Goal: Find specific page/section: Find specific page/section

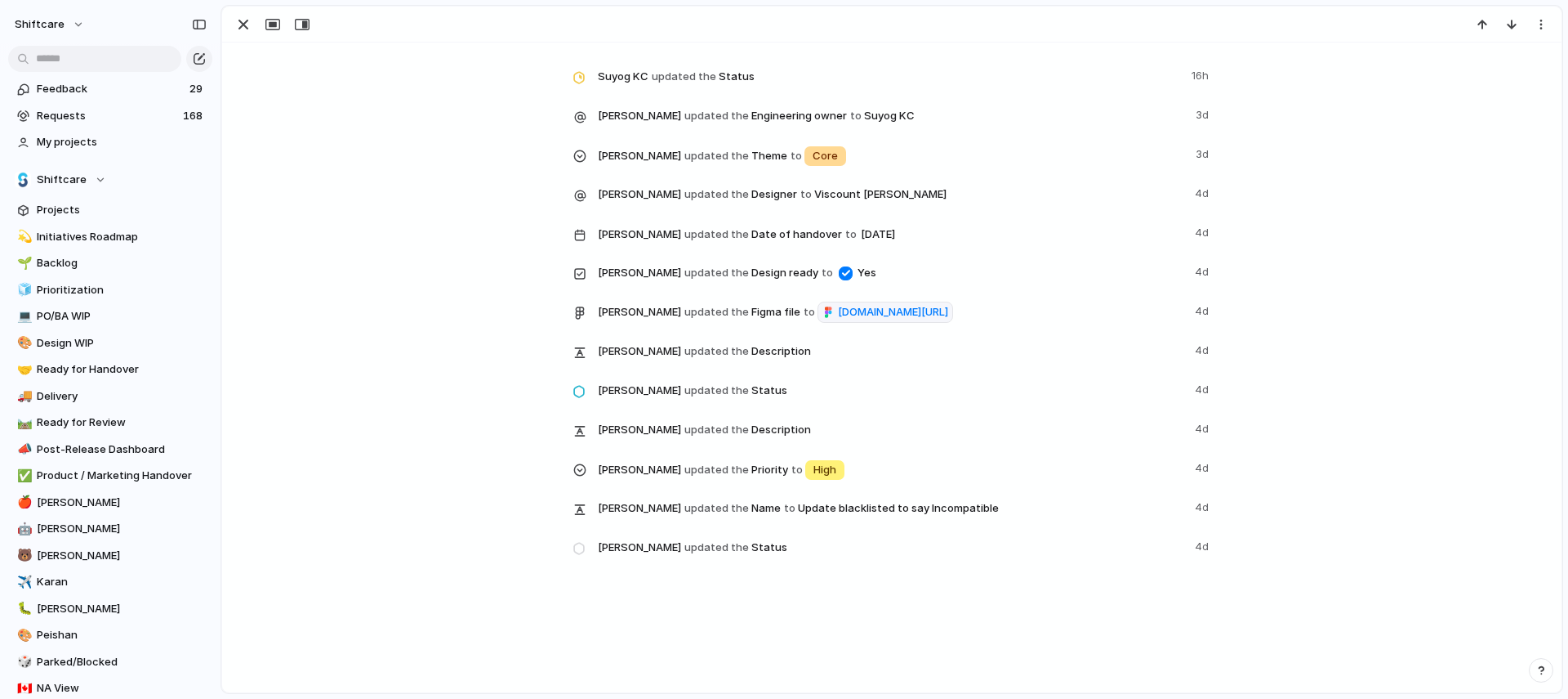
scroll to position [2998, 0]
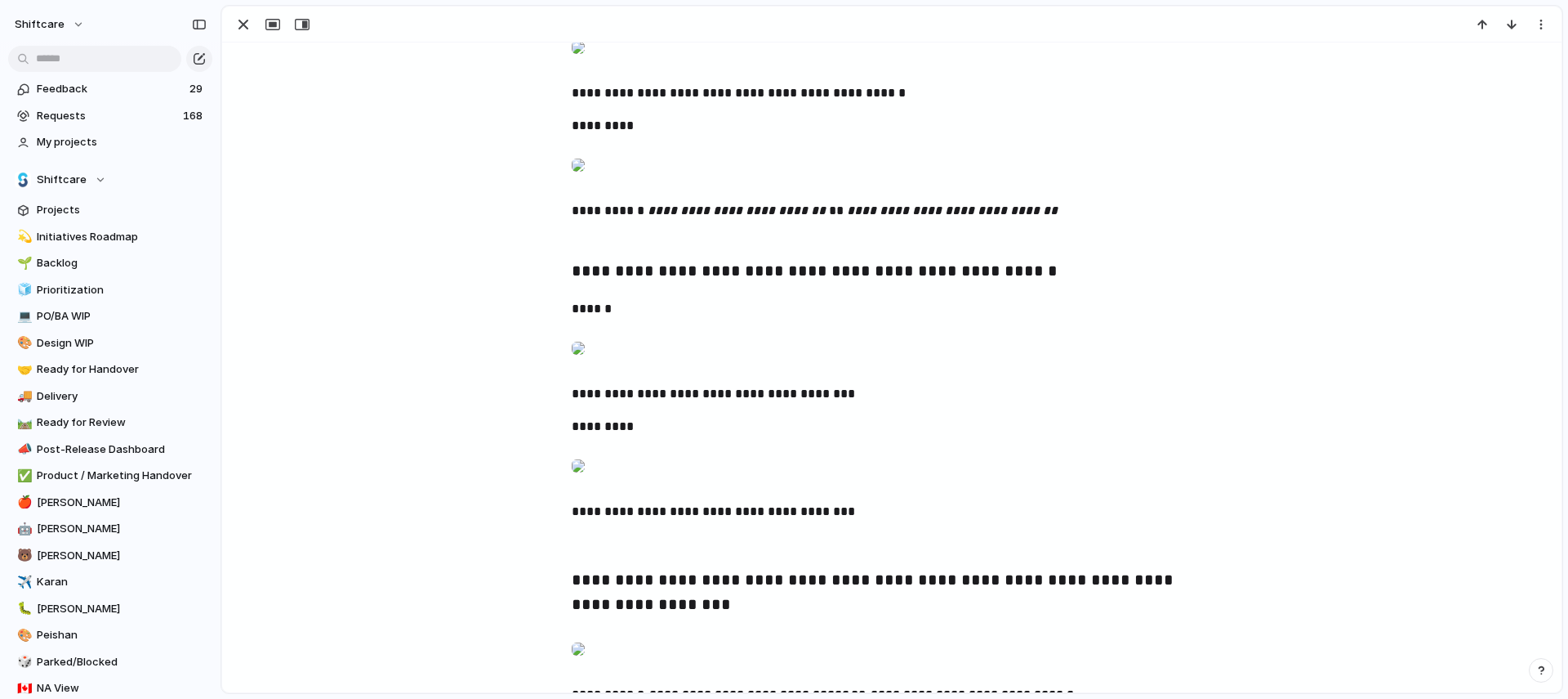
scroll to position [1666, 0]
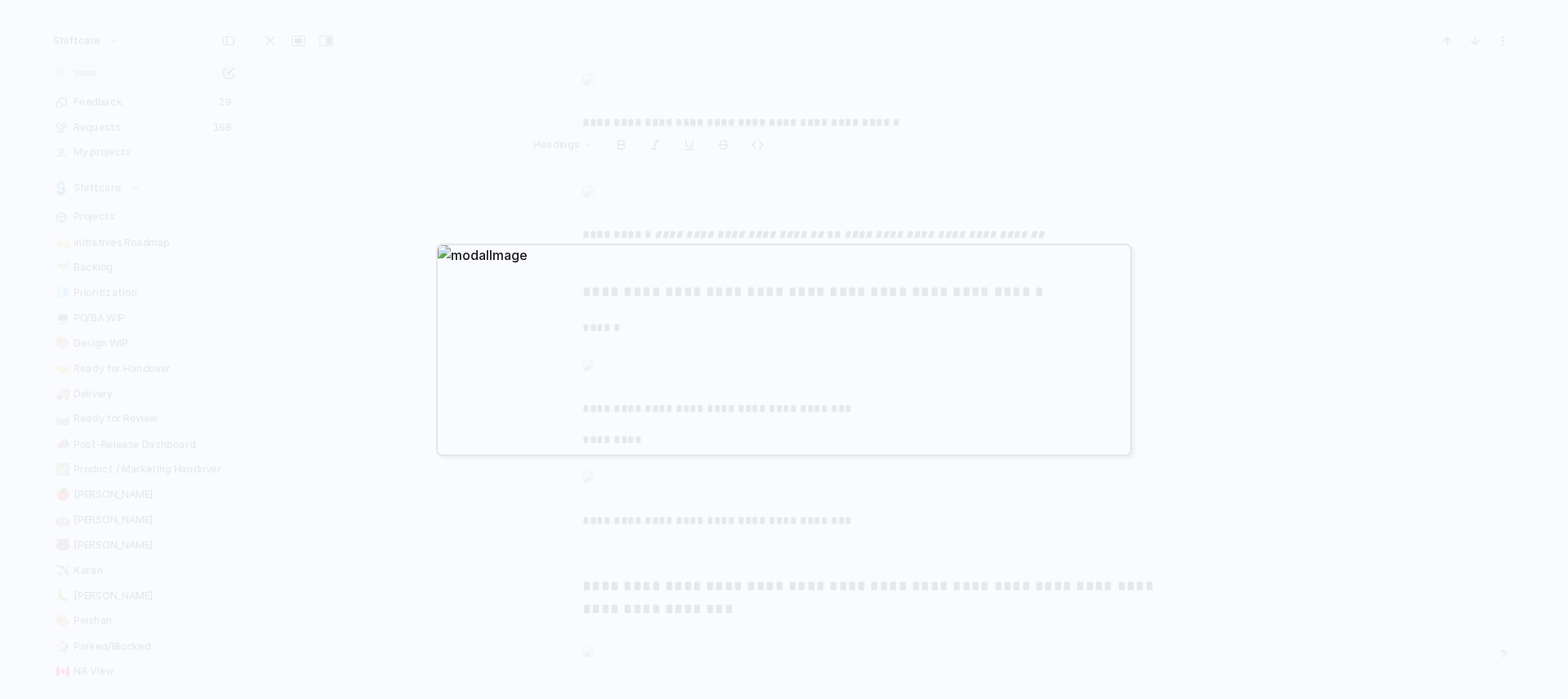
click at [509, 159] on div at bounding box center [784, 349] width 1568 height 699
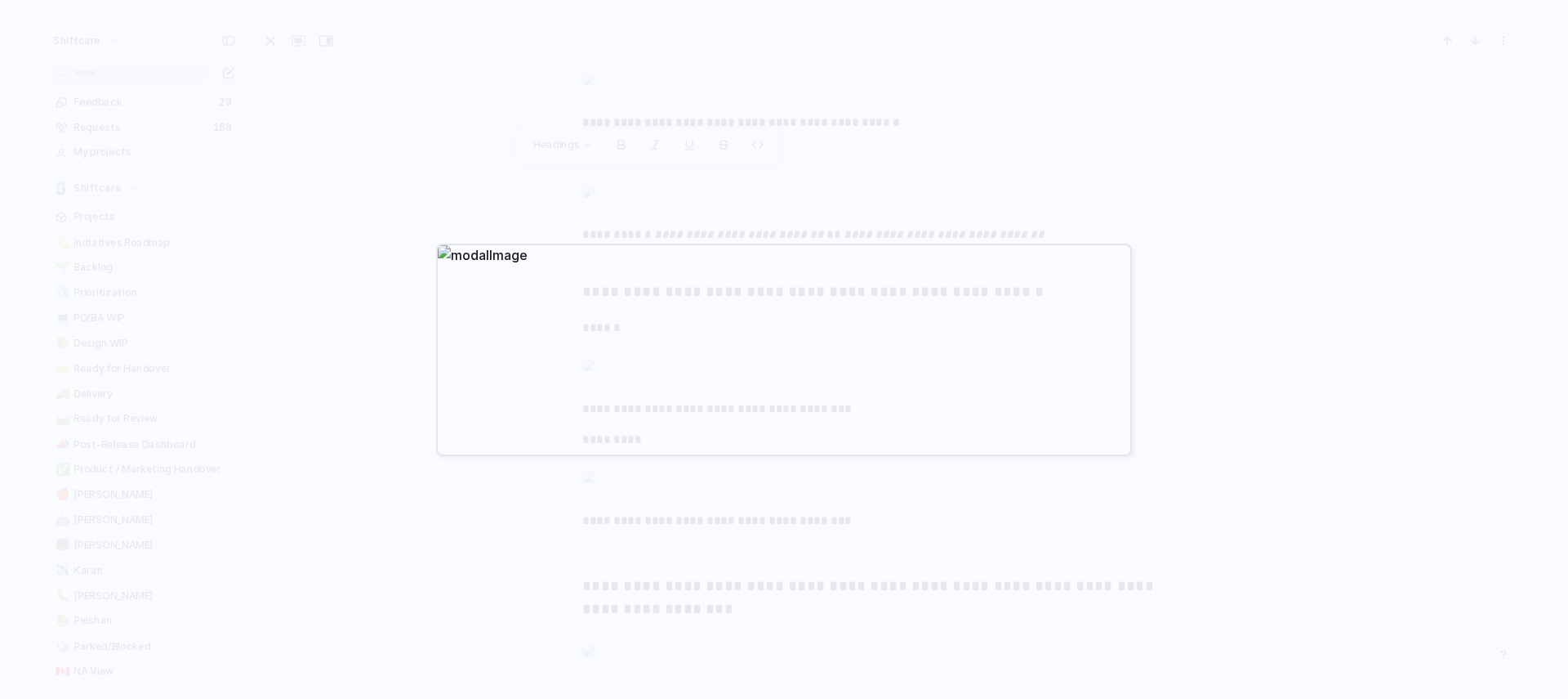
click at [517, 160] on div at bounding box center [784, 349] width 1568 height 699
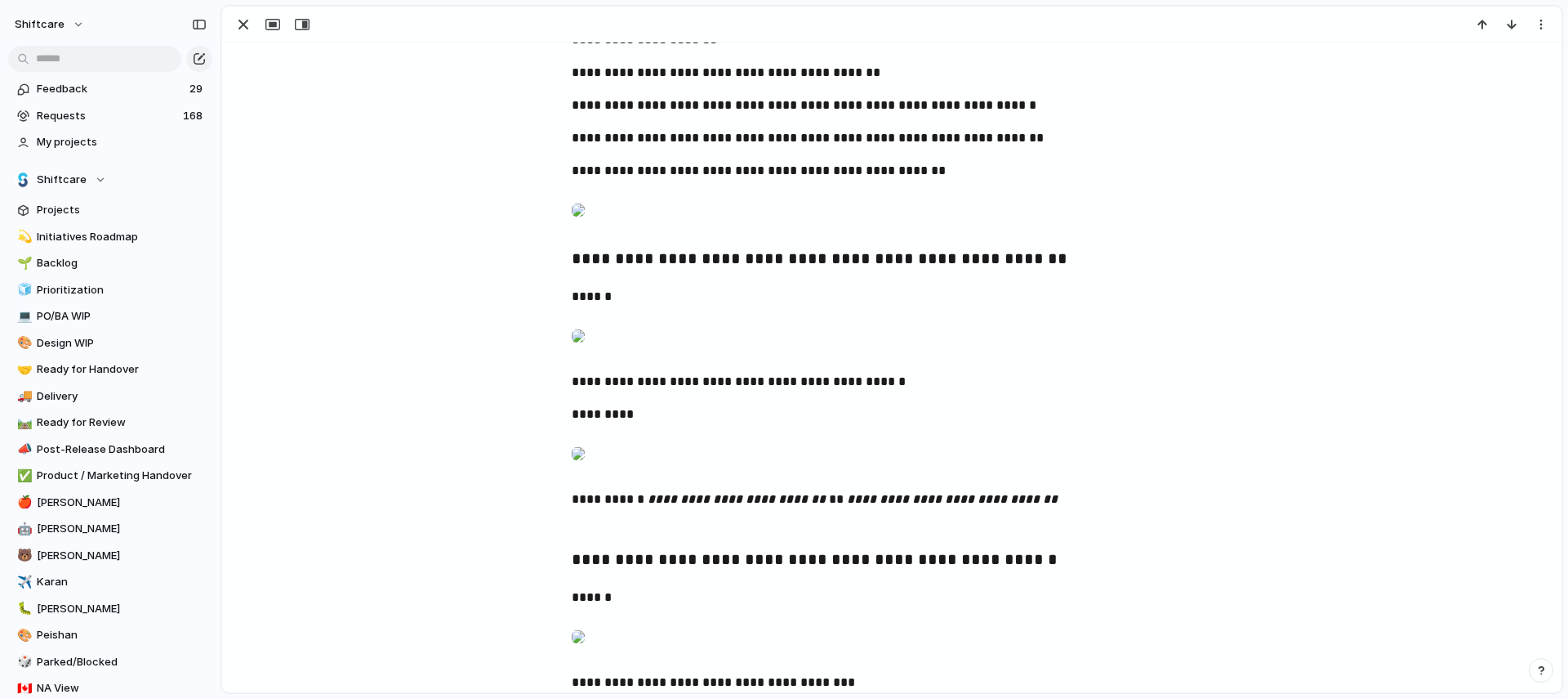
scroll to position [1322, 0]
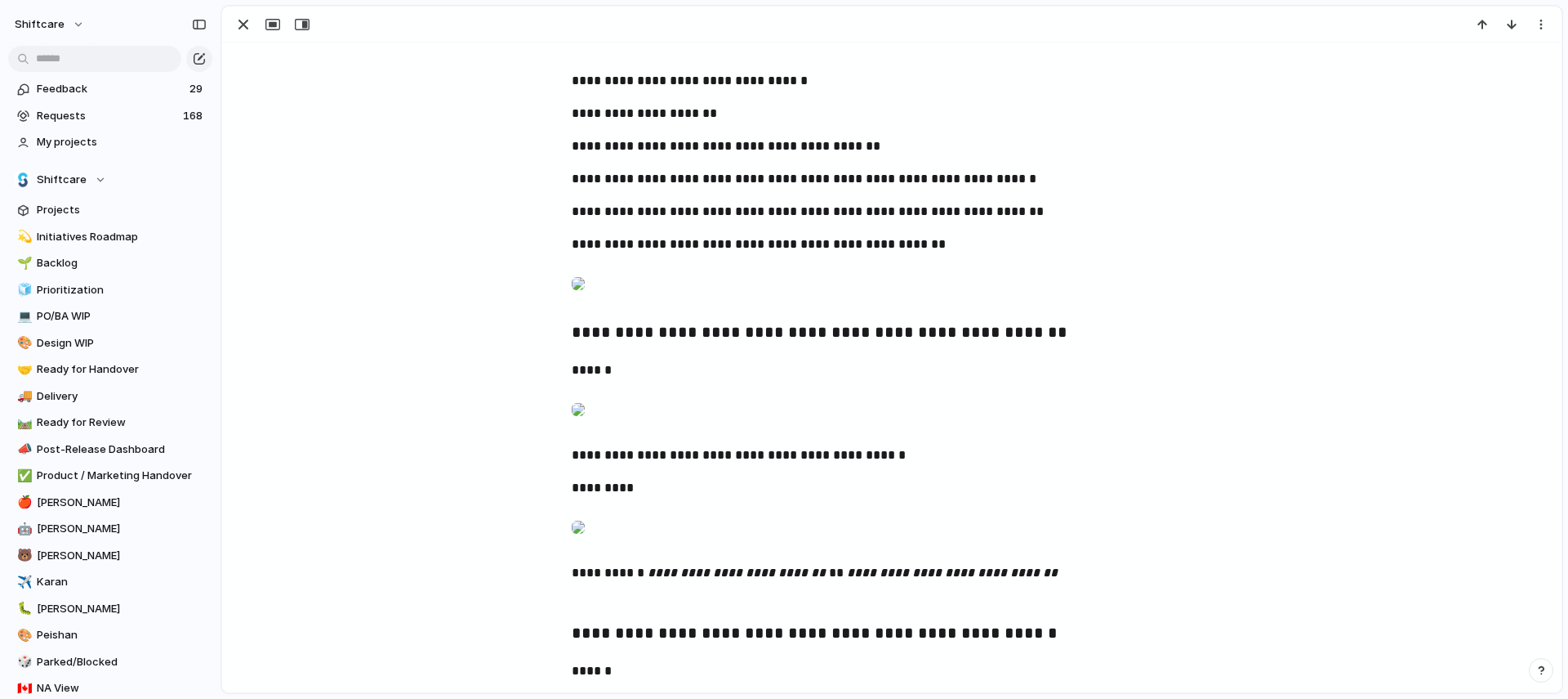
click at [585, 52] on div at bounding box center [577, 34] width 13 height 32
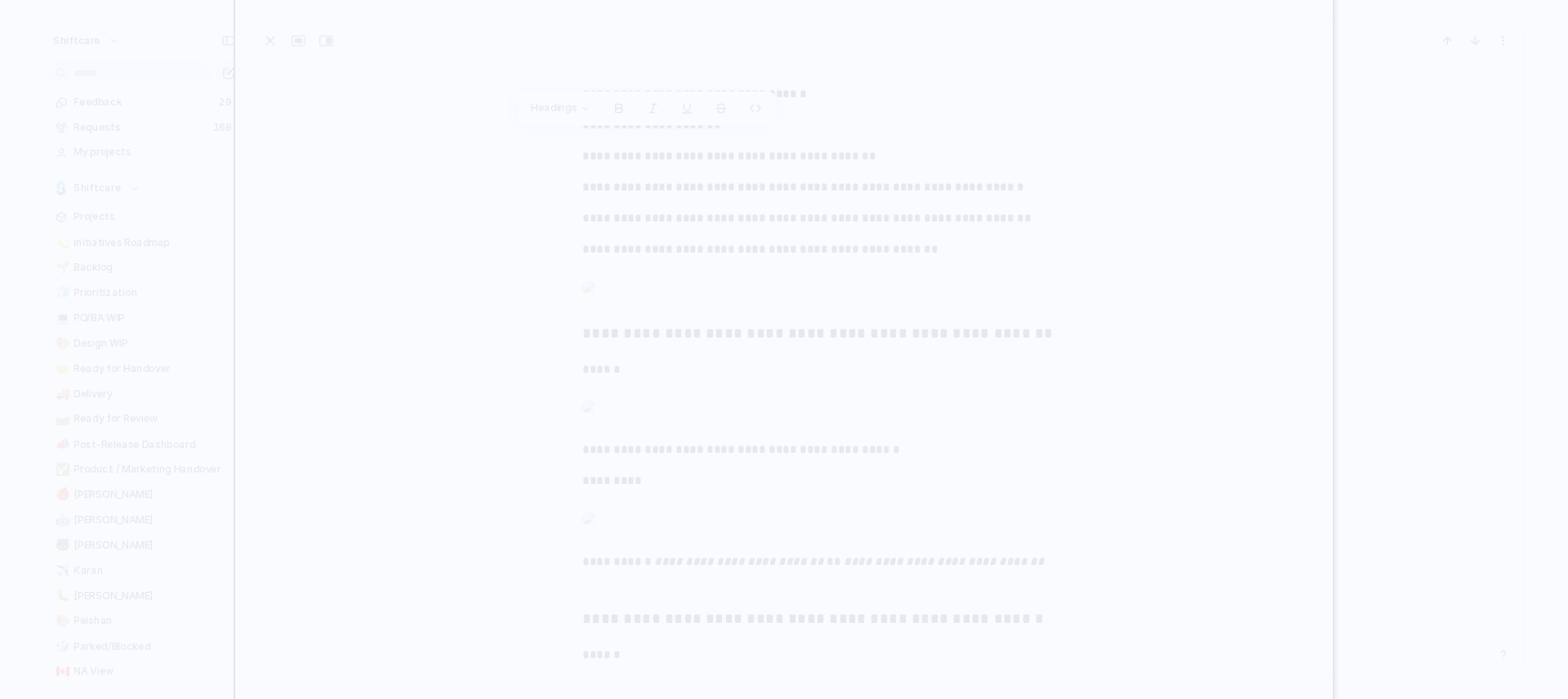
click at [1487, 371] on div at bounding box center [784, 349] width 1568 height 699
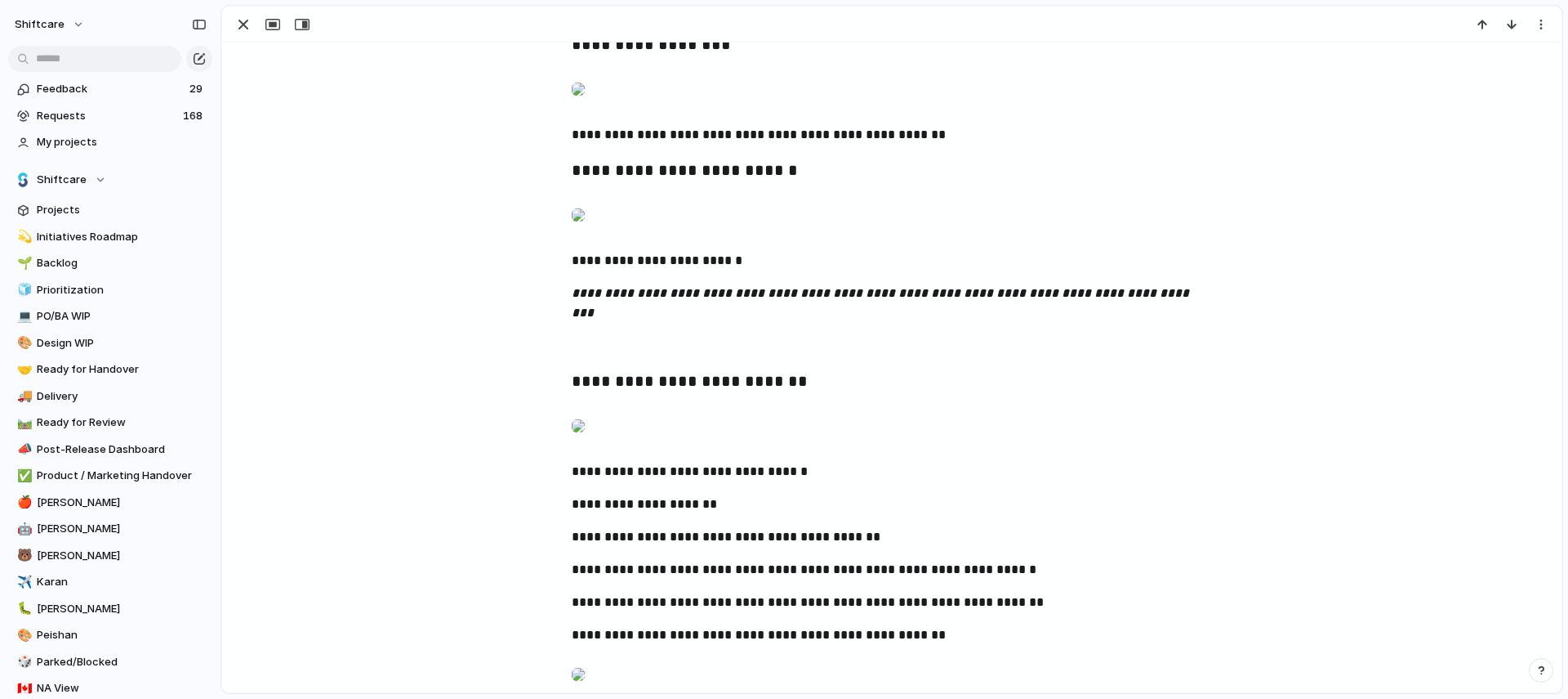
scroll to position [911, 0]
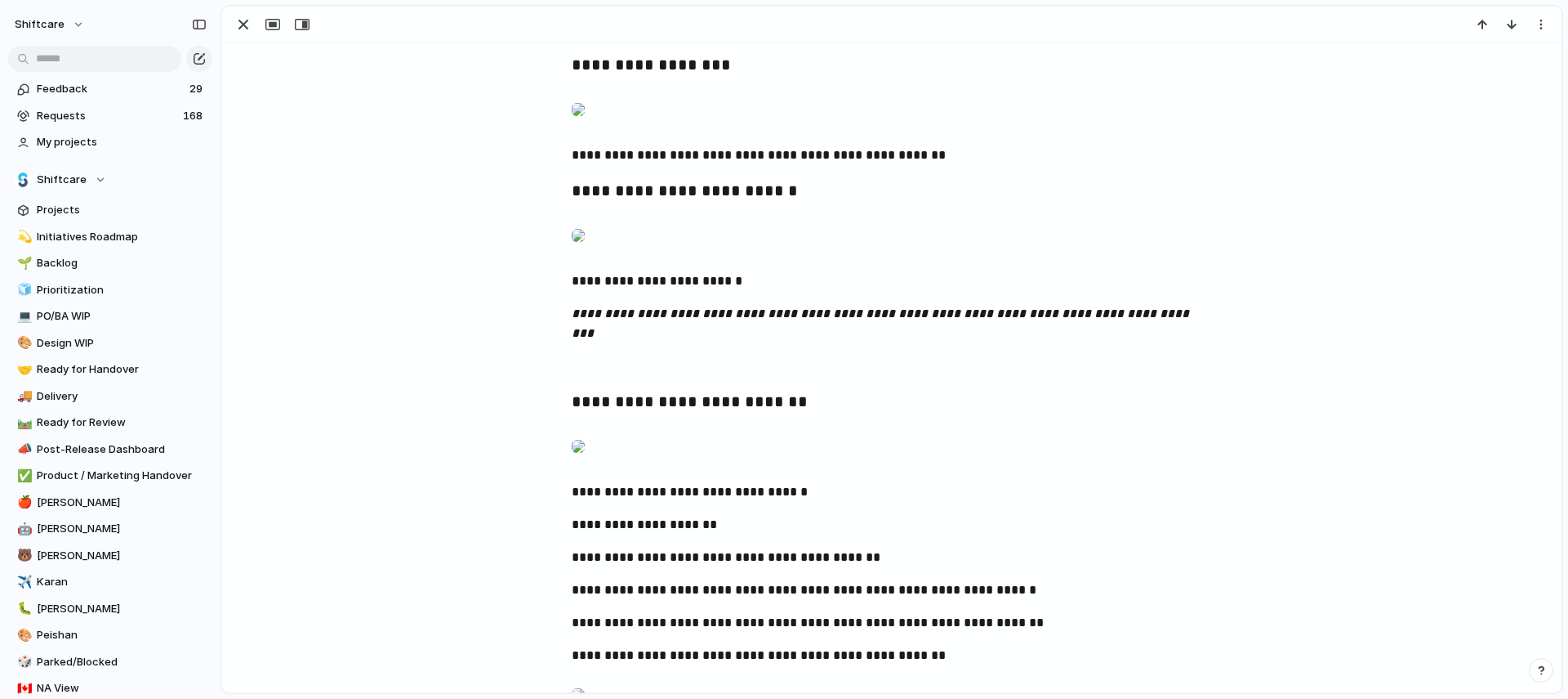
click at [585, 252] on div at bounding box center [577, 234] width 13 height 32
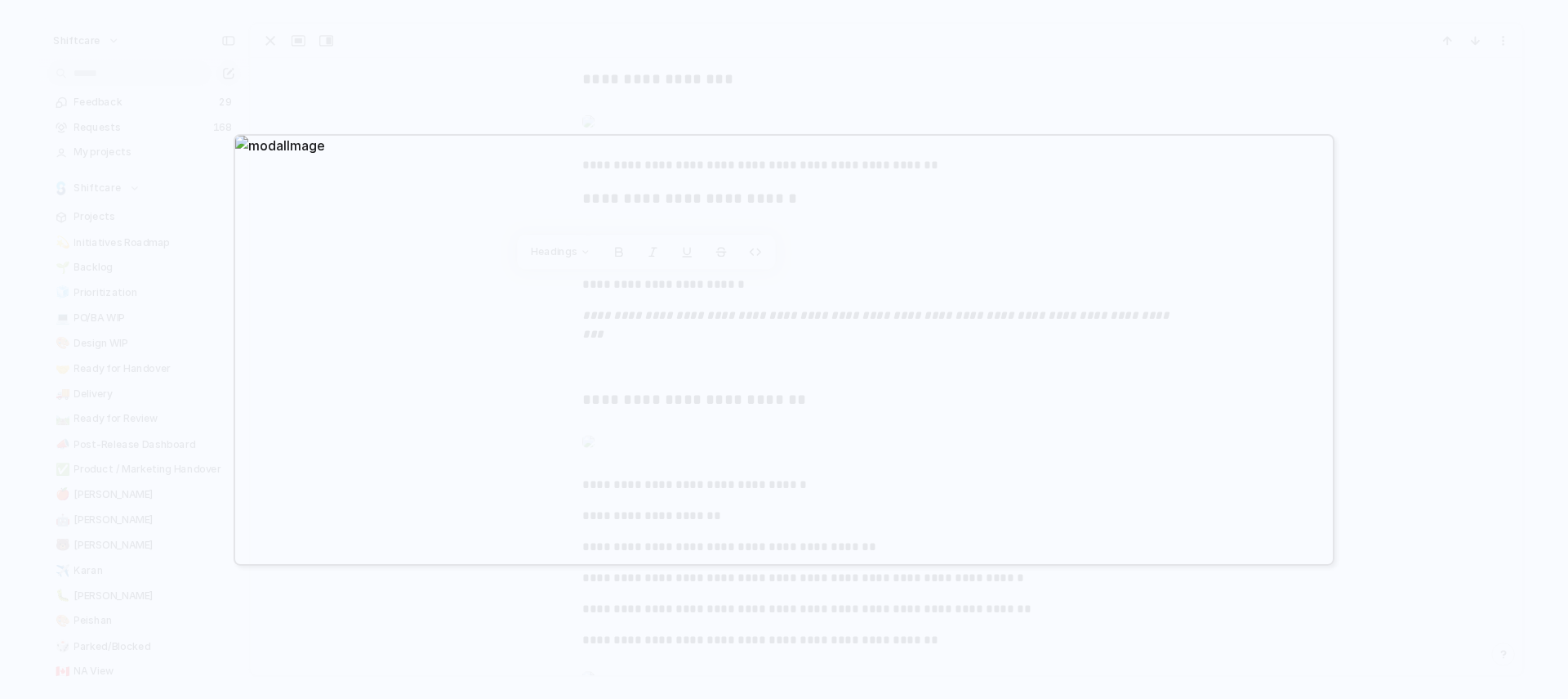
click at [1446, 395] on div at bounding box center [784, 349] width 1568 height 699
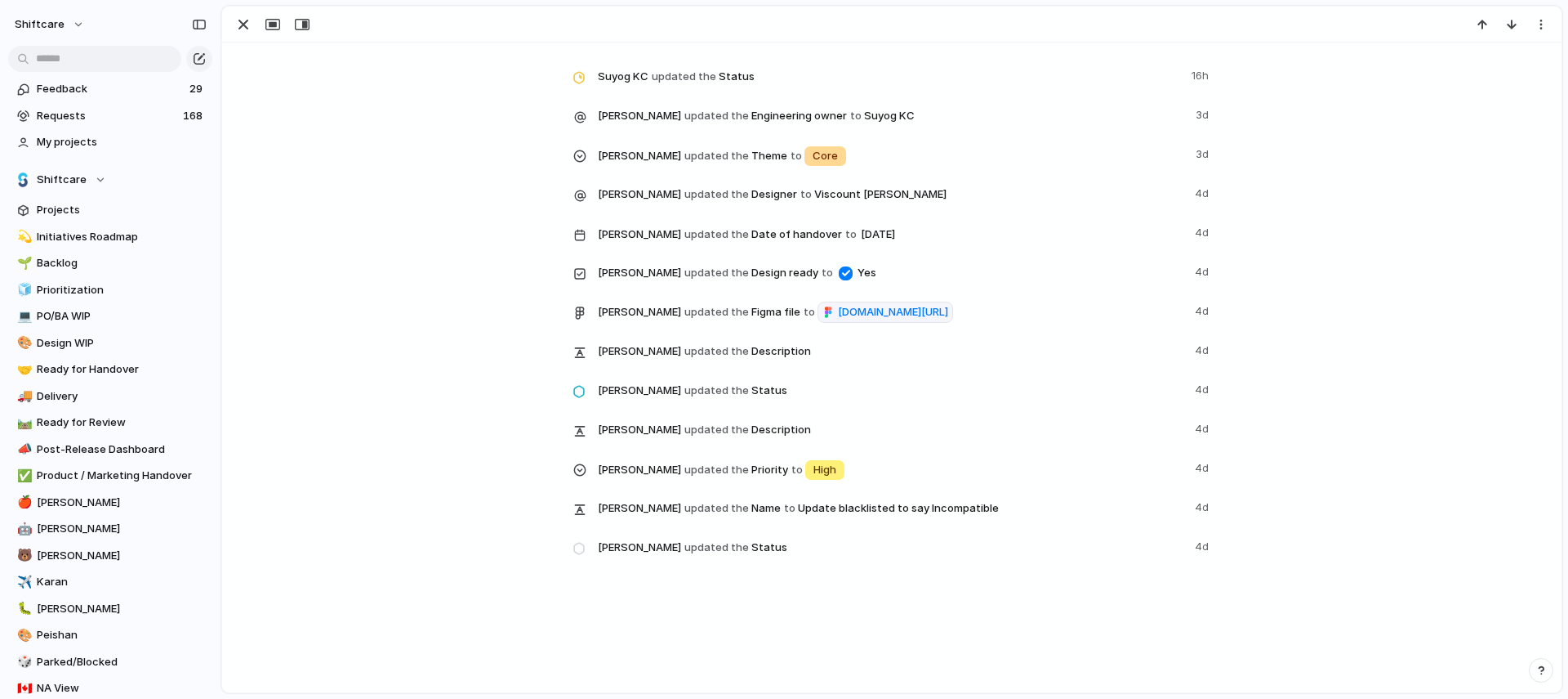
scroll to position [2805, 0]
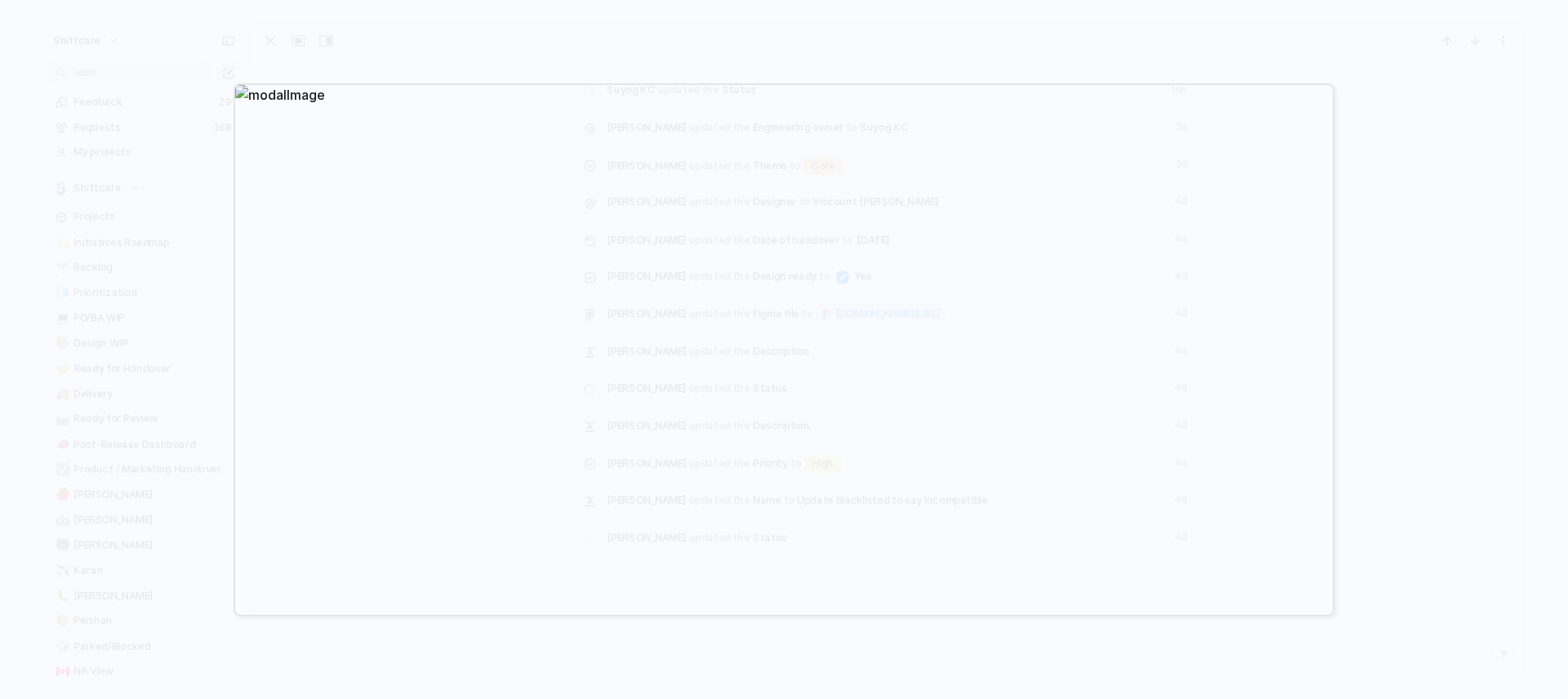
click at [1444, 147] on div at bounding box center [784, 349] width 1568 height 699
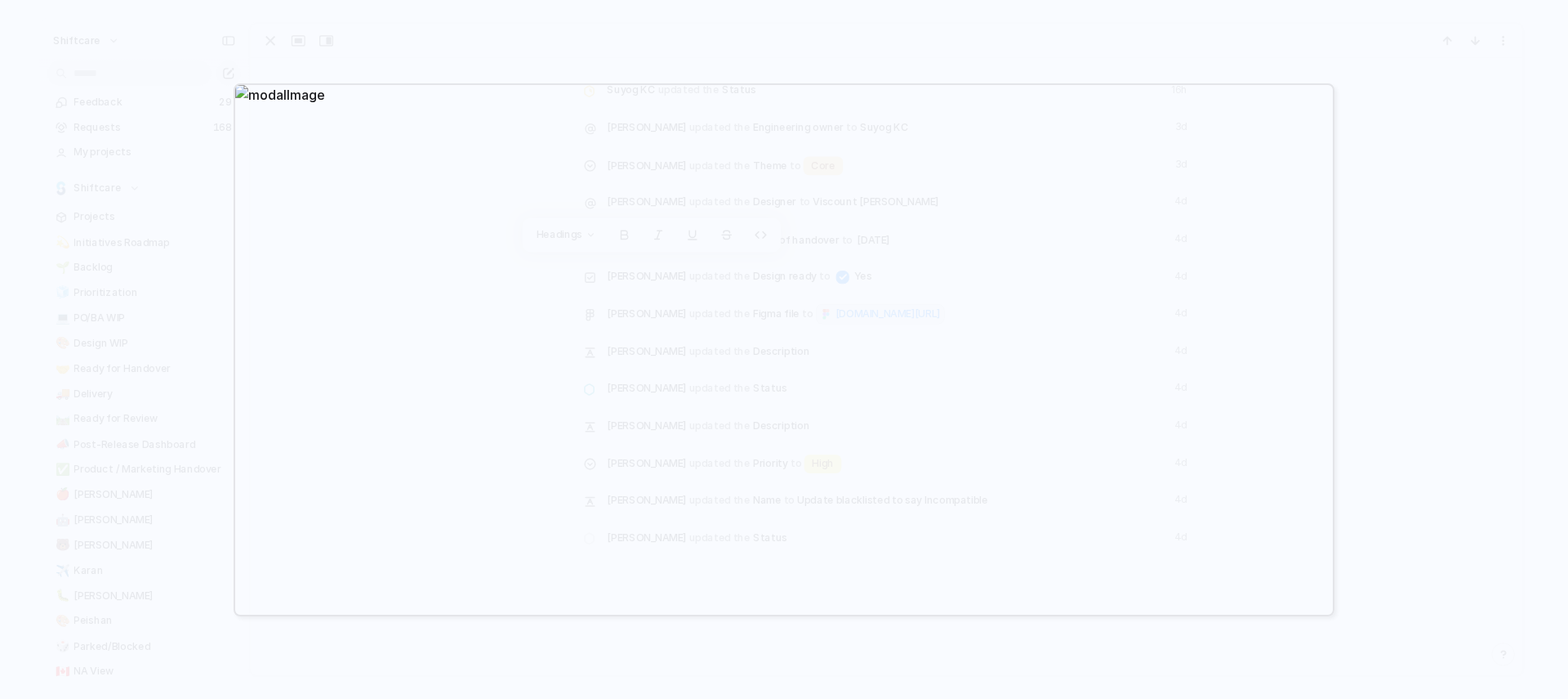
drag, startPoint x: 976, startPoint y: 23, endPoint x: 946, endPoint y: 62, distance: 49.2
click at [975, 23] on div at bounding box center [784, 349] width 1568 height 699
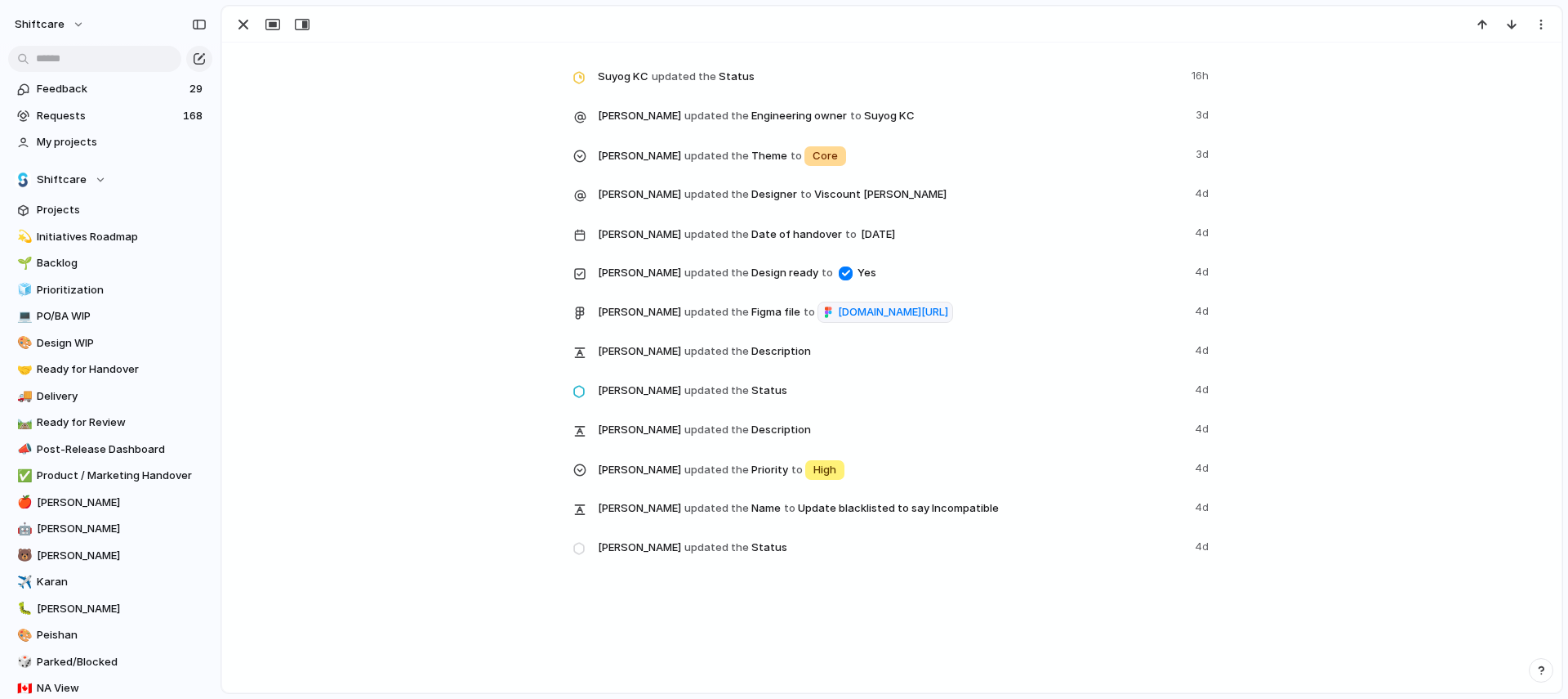
drag, startPoint x: 755, startPoint y: 195, endPoint x: 819, endPoint y: 226, distance: 71.1
copy em "**********"
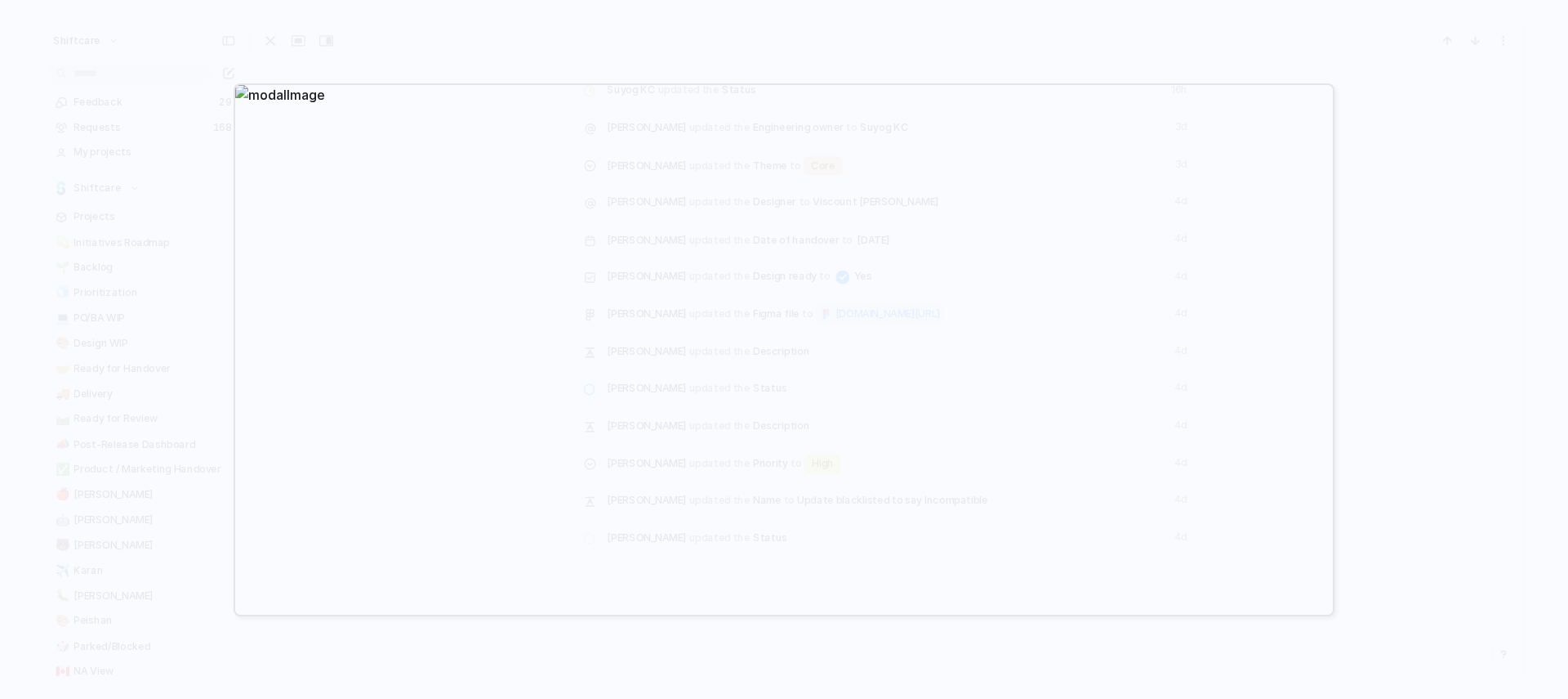
click at [914, 27] on div at bounding box center [784, 349] width 1568 height 699
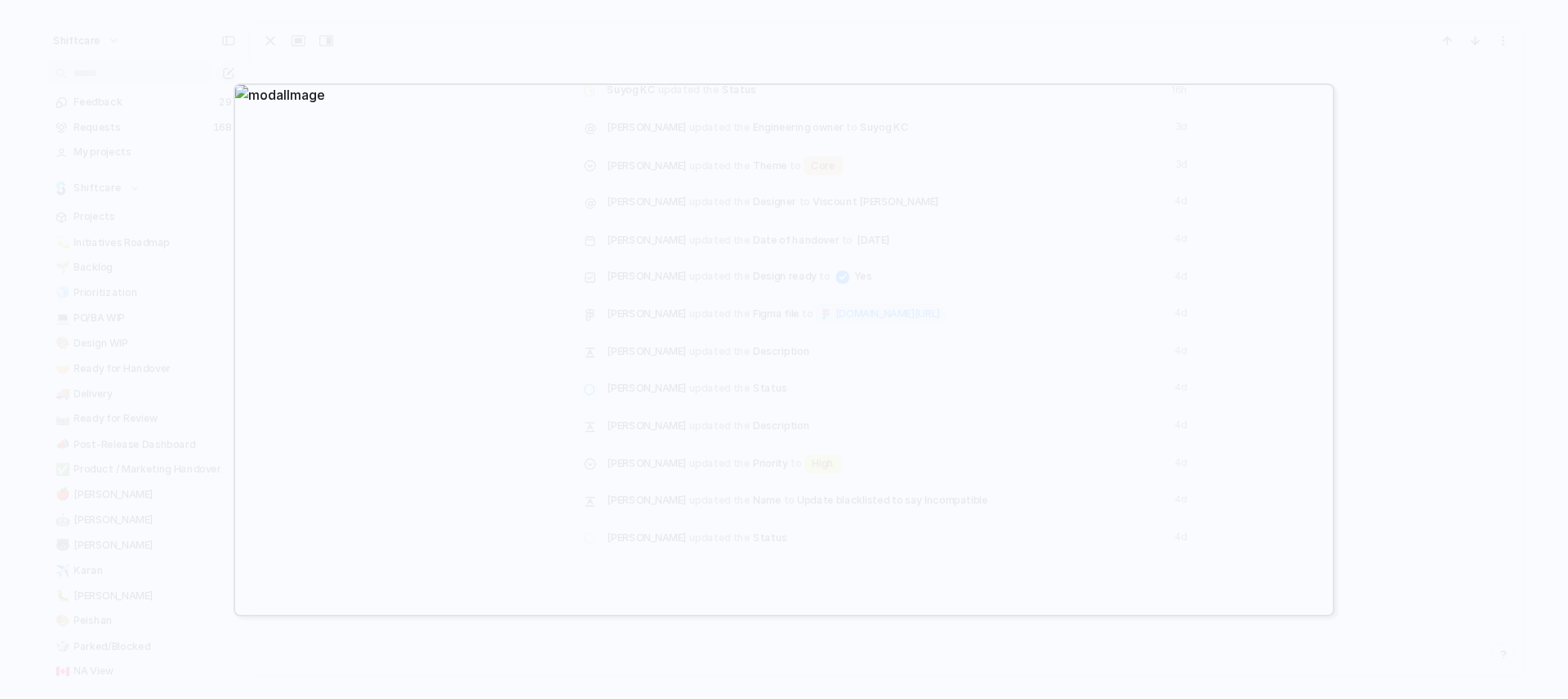
click at [451, 32] on div at bounding box center [784, 349] width 1568 height 699
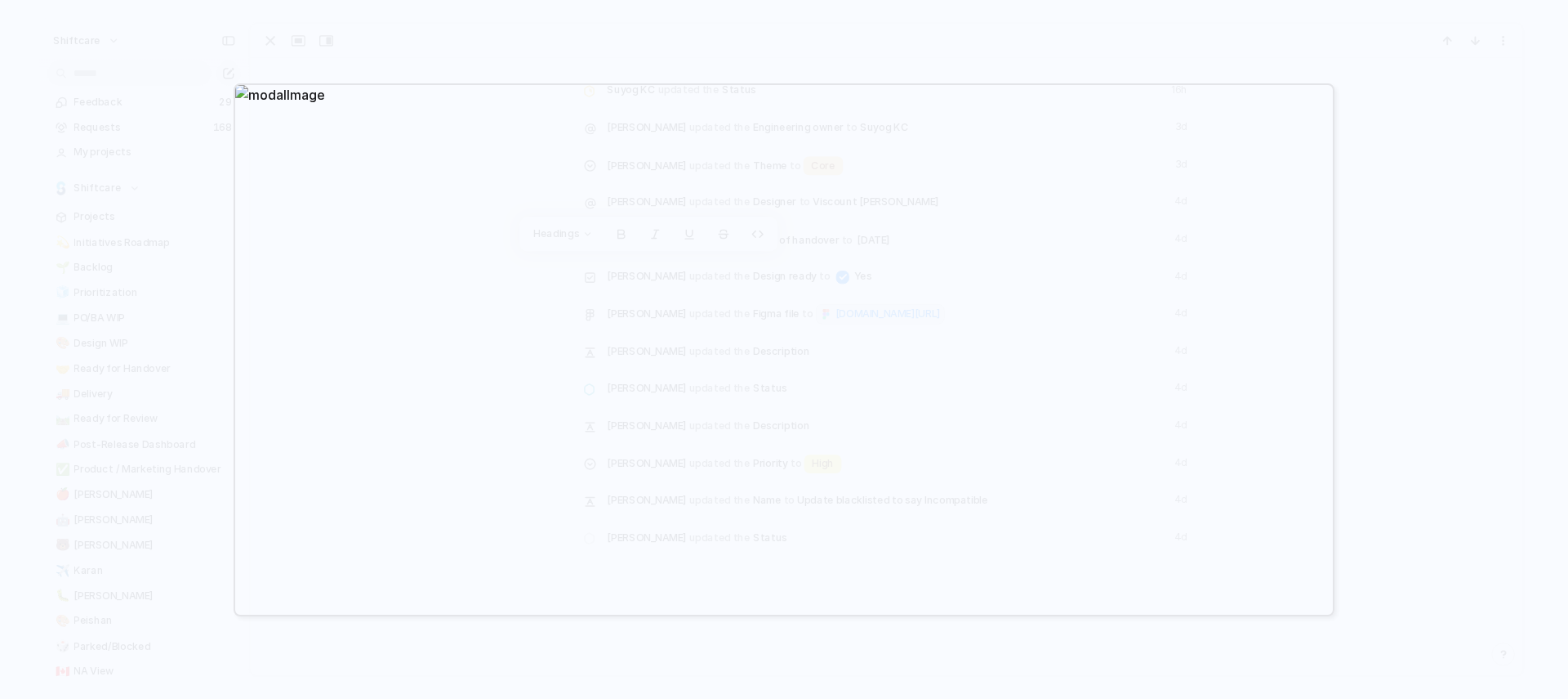
click at [498, 29] on div at bounding box center [784, 349] width 1568 height 699
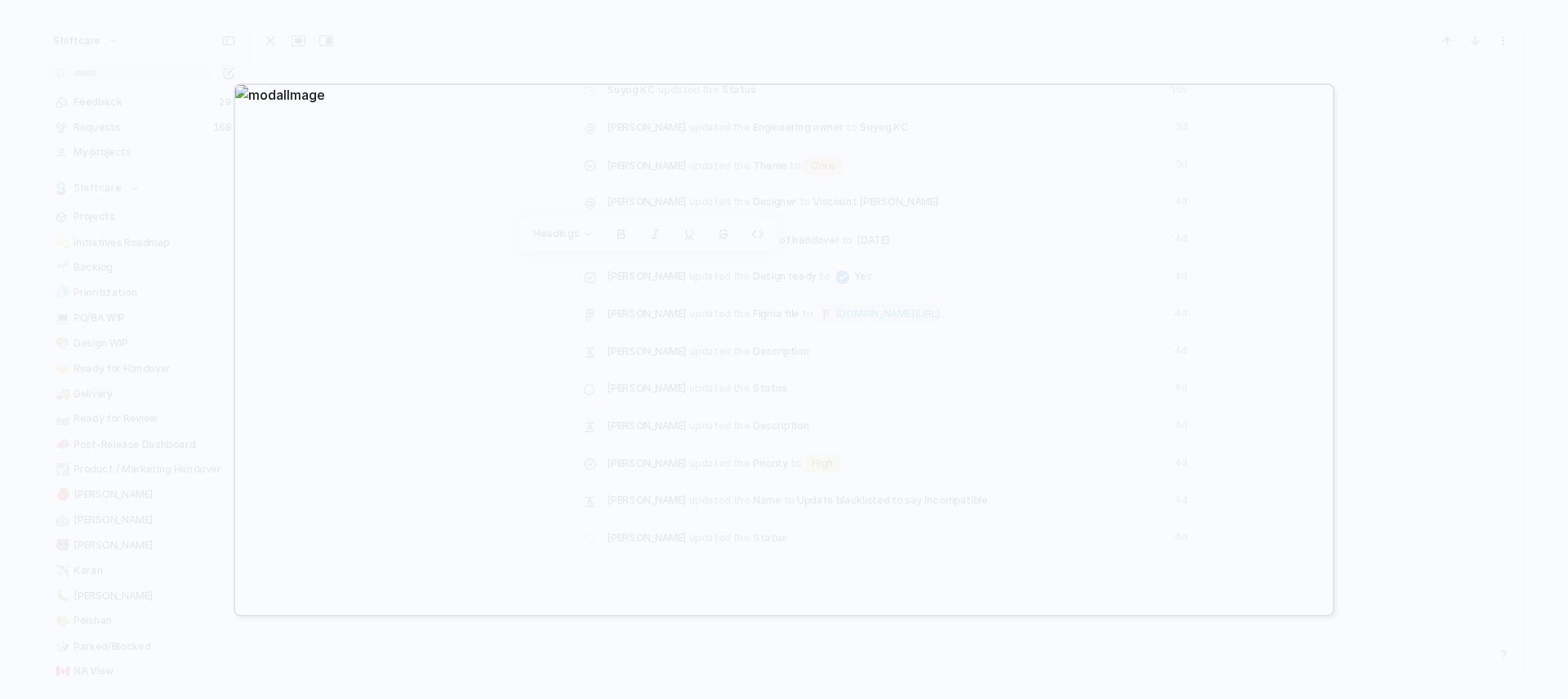
click at [511, 51] on div at bounding box center [784, 349] width 1568 height 699
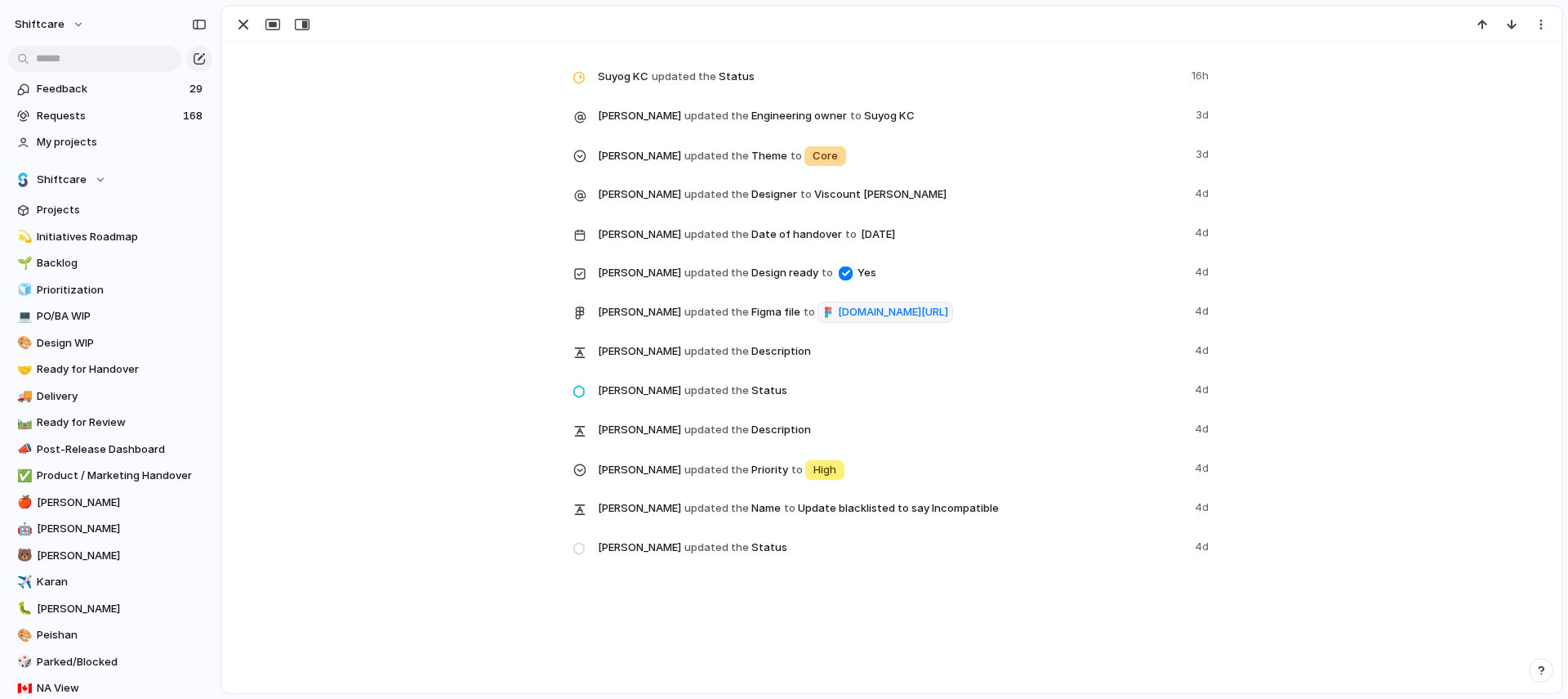
scroll to position [2692, 0]
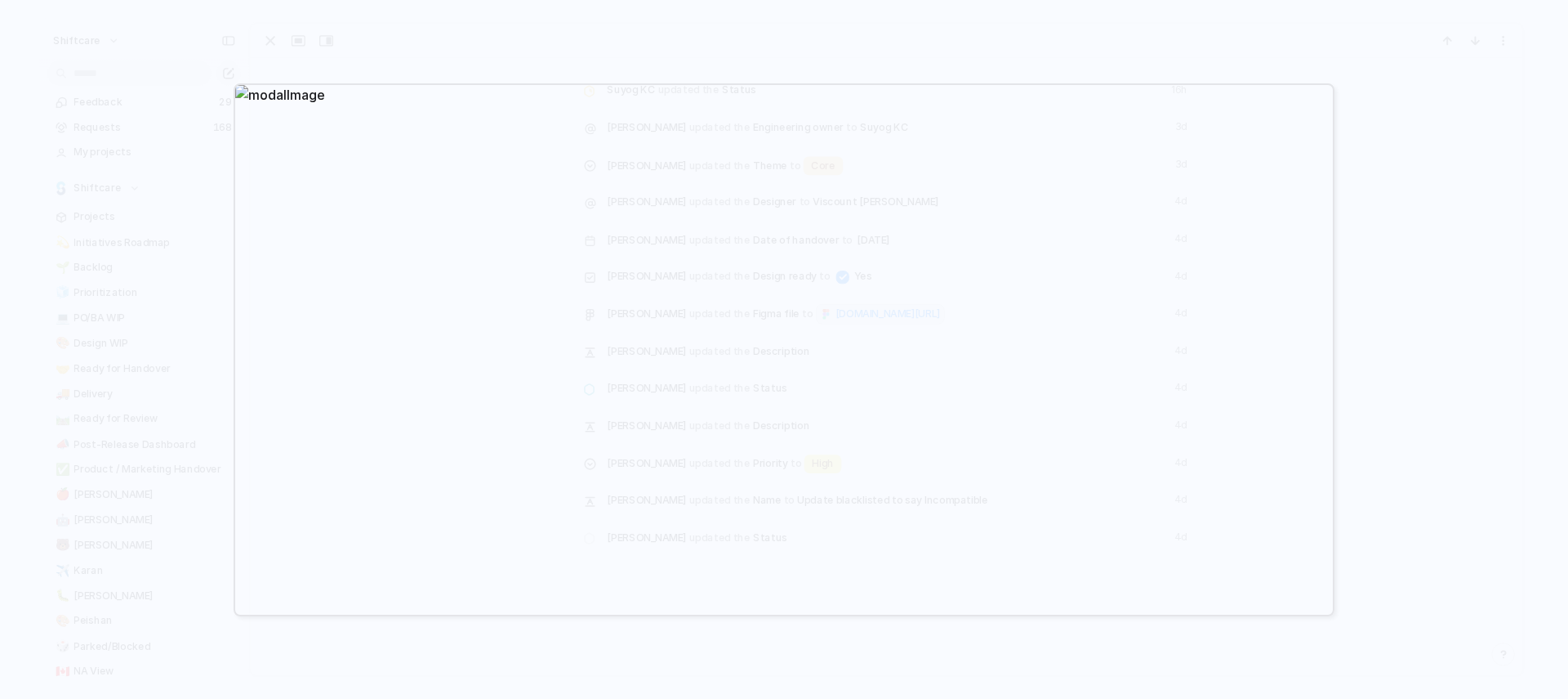
click at [537, 38] on div at bounding box center [784, 349] width 1568 height 699
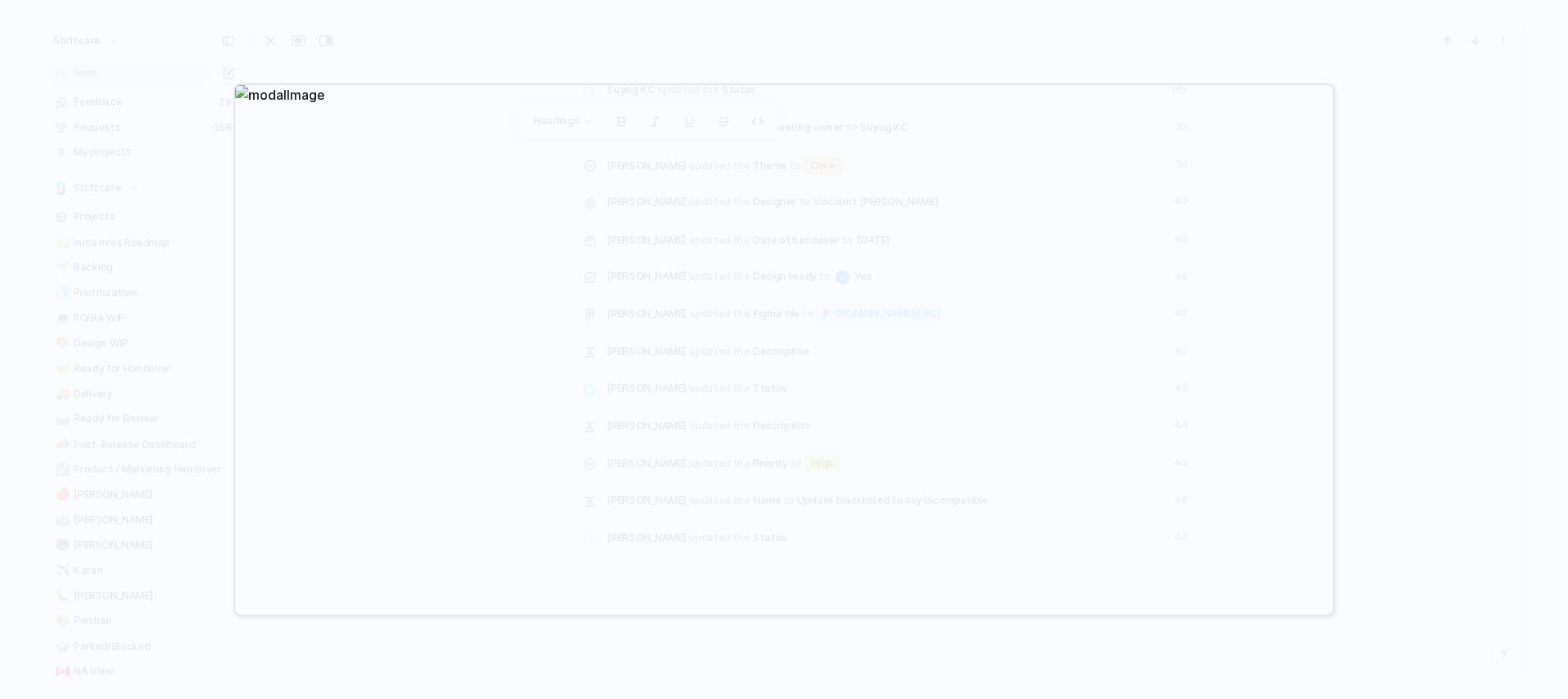
click at [576, 52] on div at bounding box center [784, 349] width 1568 height 699
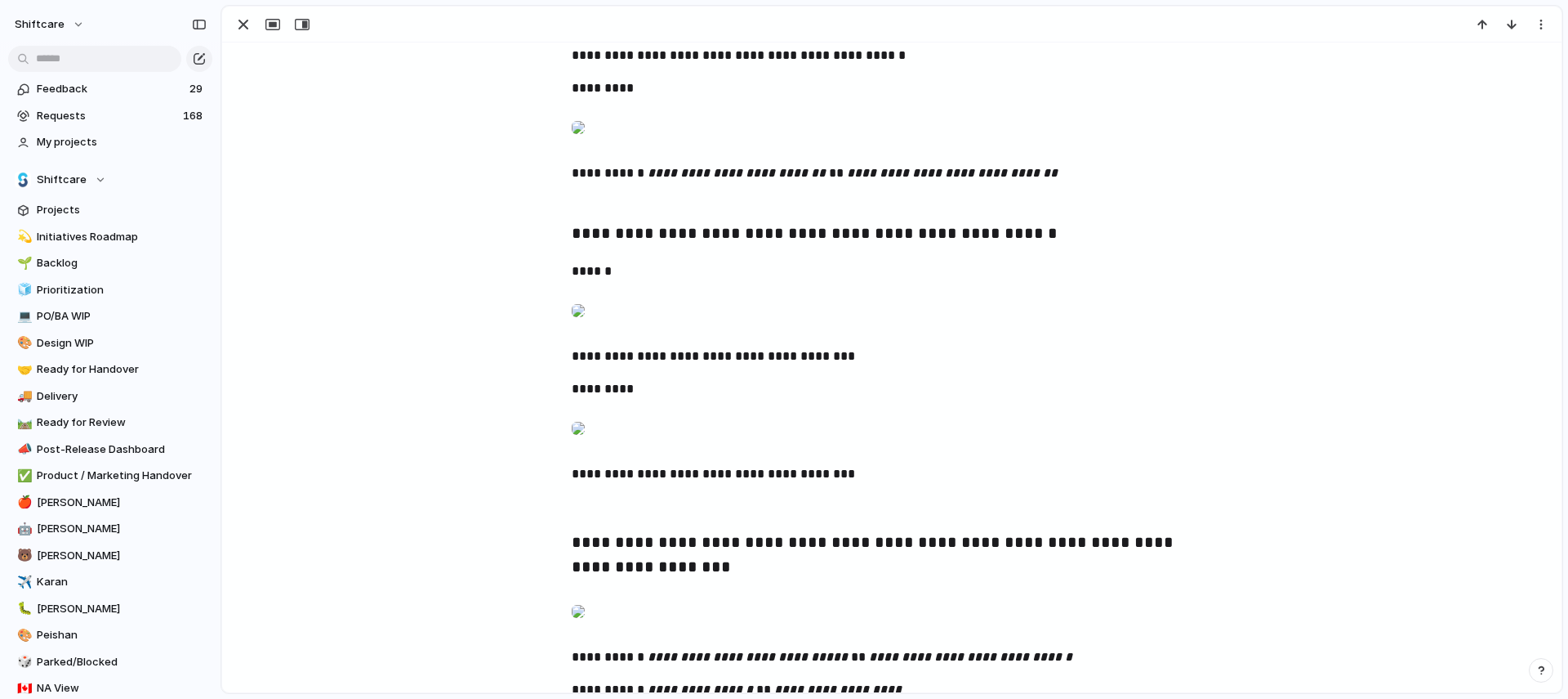
scroll to position [1721, 0]
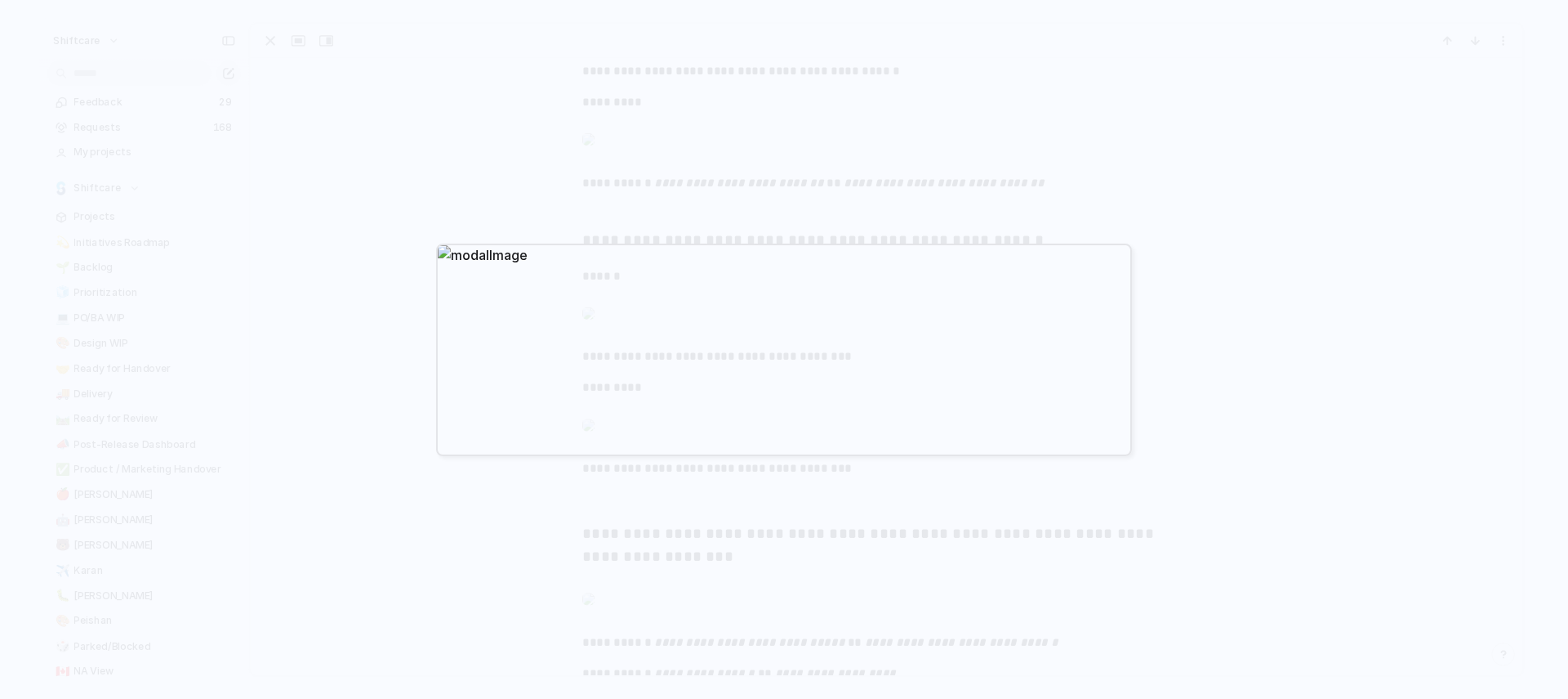
click at [501, 158] on div at bounding box center [784, 349] width 1568 height 699
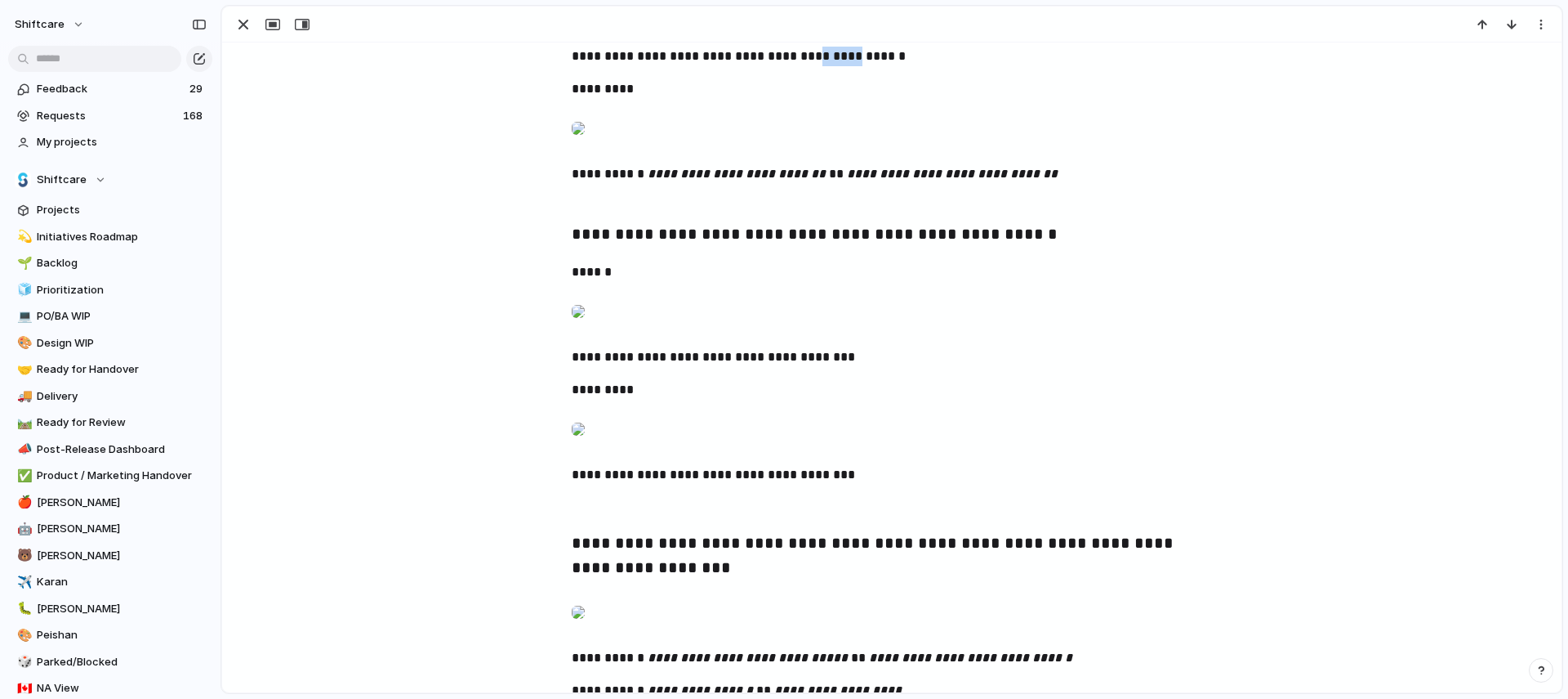
drag, startPoint x: 782, startPoint y: 368, endPoint x: 736, endPoint y: 341, distance: 53.3
click at [821, 67] on p "**********" at bounding box center [891, 57] width 640 height 20
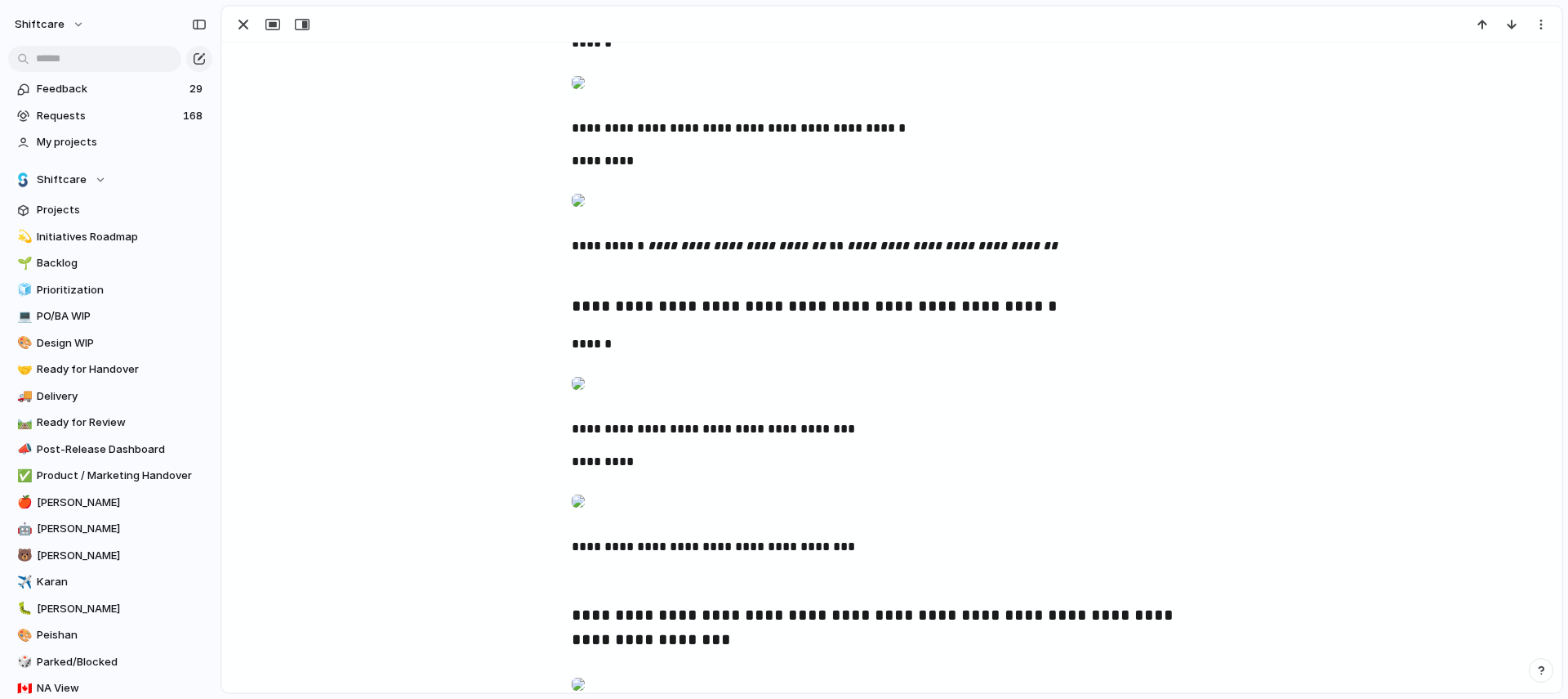
scroll to position [1573, 0]
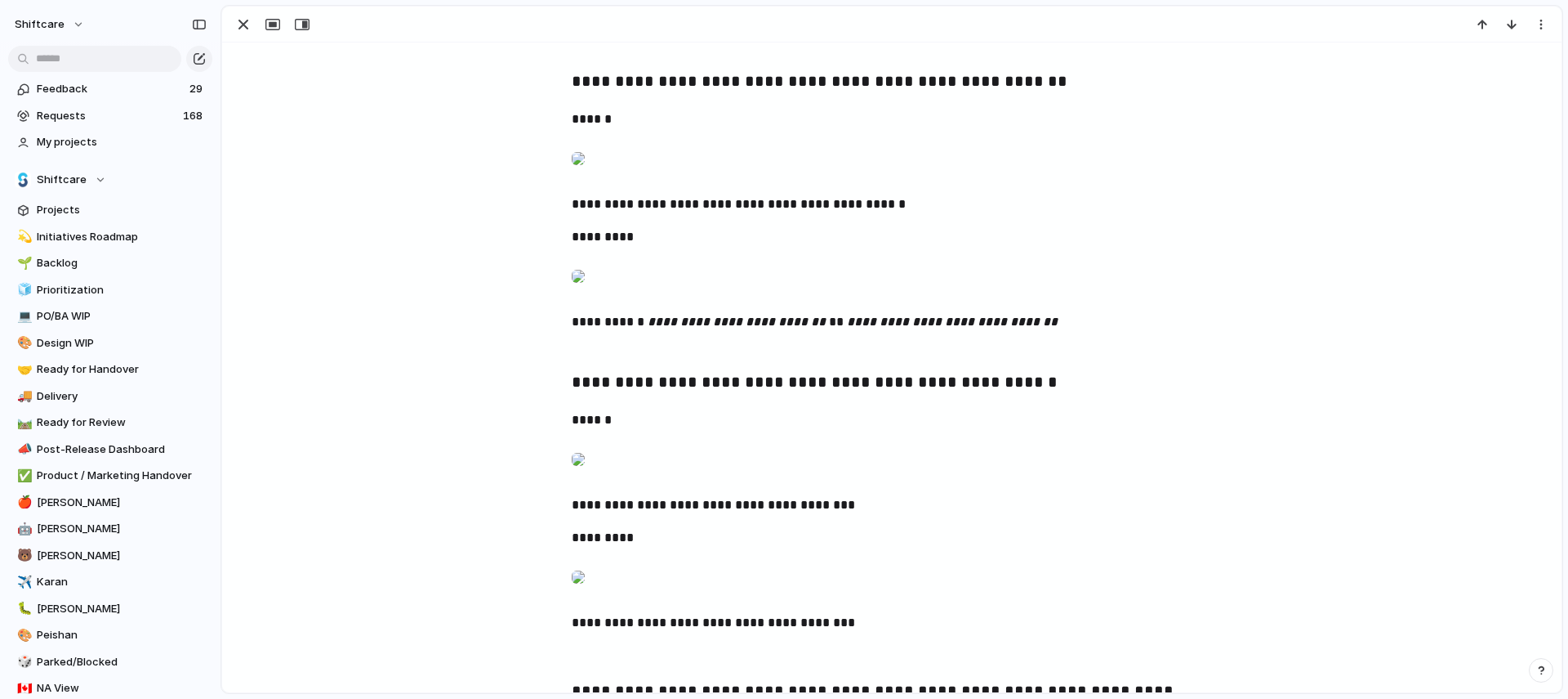
click at [585, 49] on div at bounding box center [577, 32] width 13 height 32
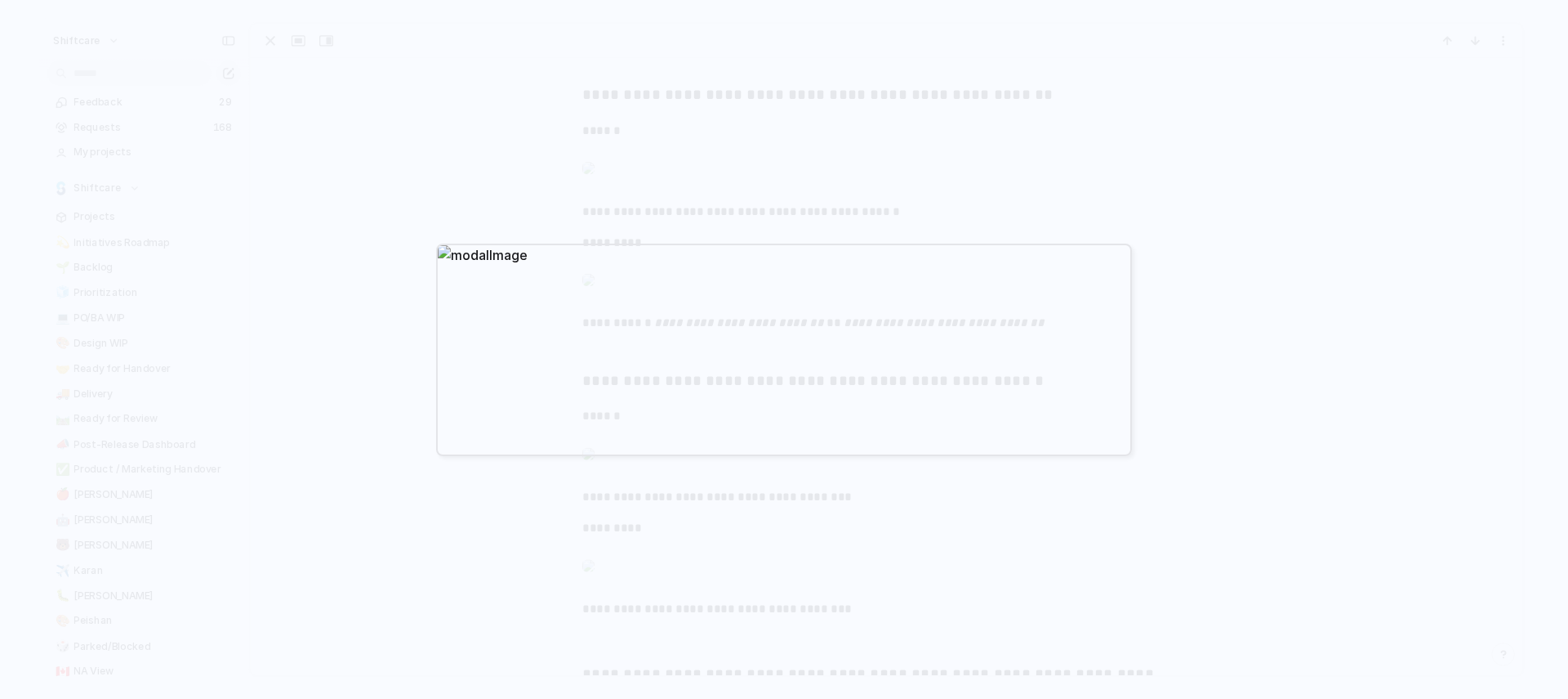
click at [521, 180] on div at bounding box center [784, 349] width 1568 height 699
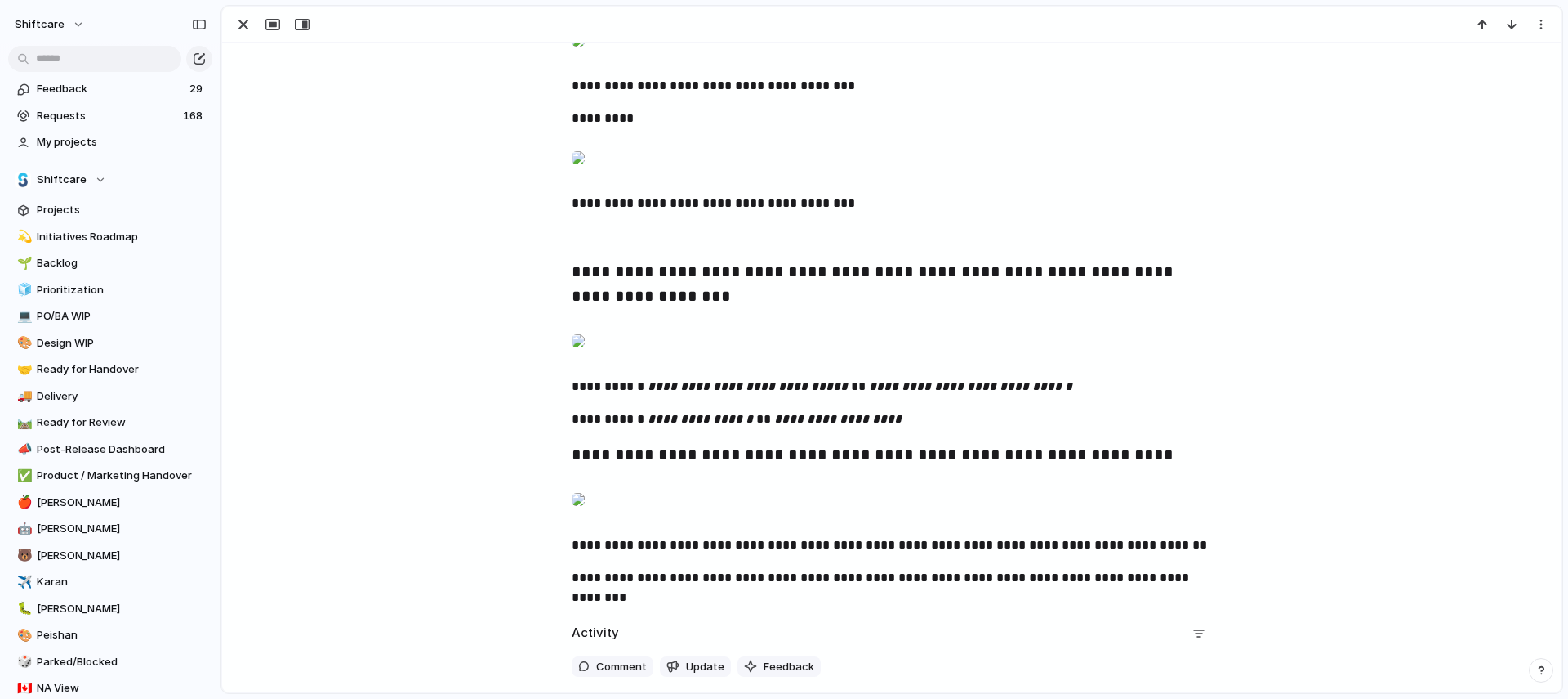
scroll to position [2002, 0]
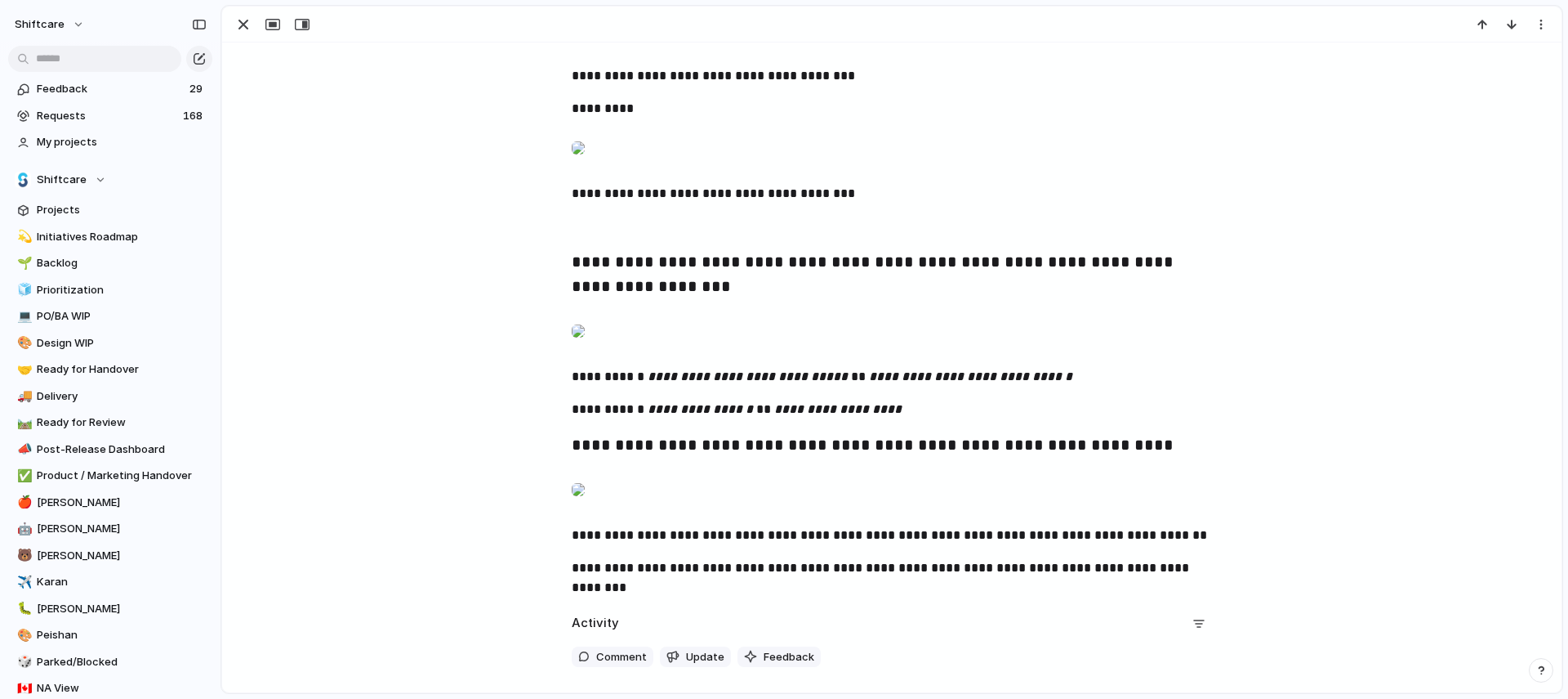
click at [585, 47] on div at bounding box center [577, 29] width 13 height 32
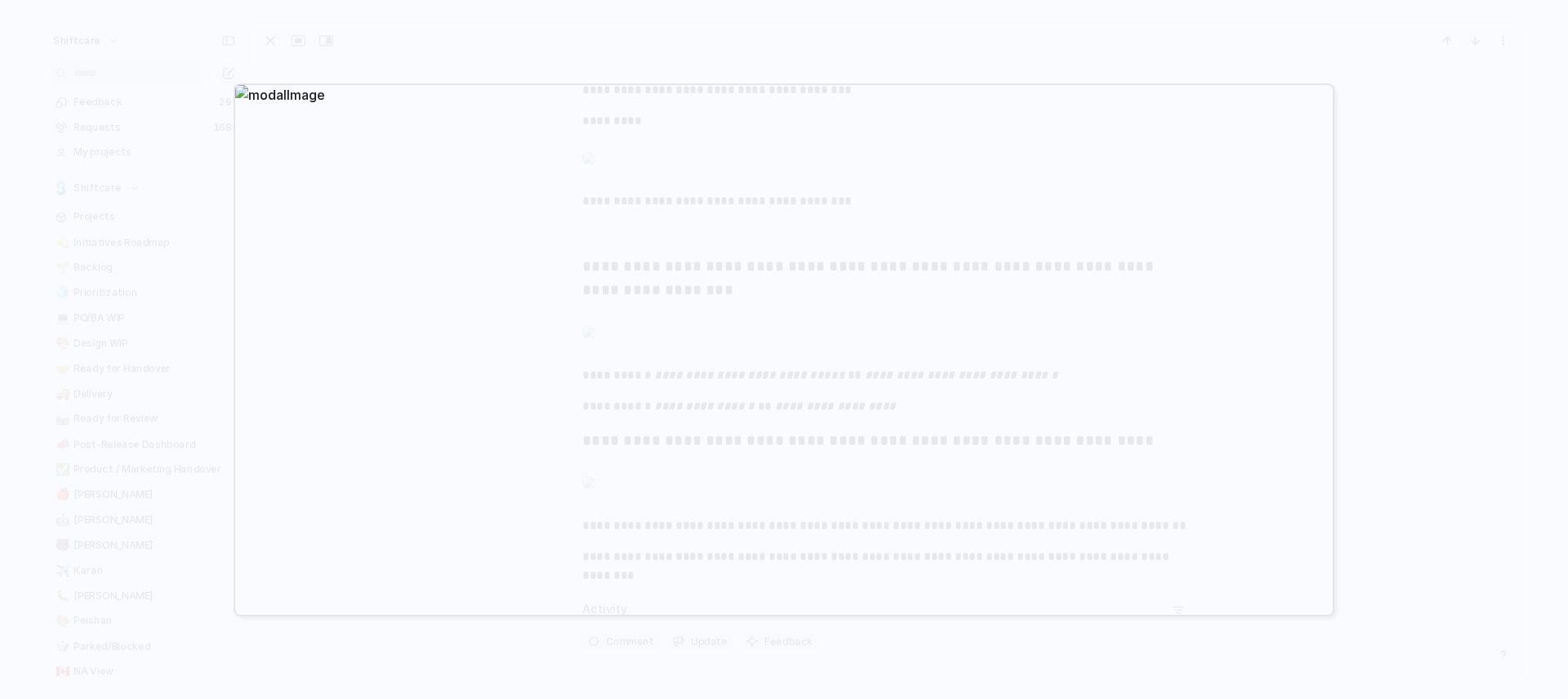
click at [1411, 325] on div at bounding box center [784, 349] width 1568 height 699
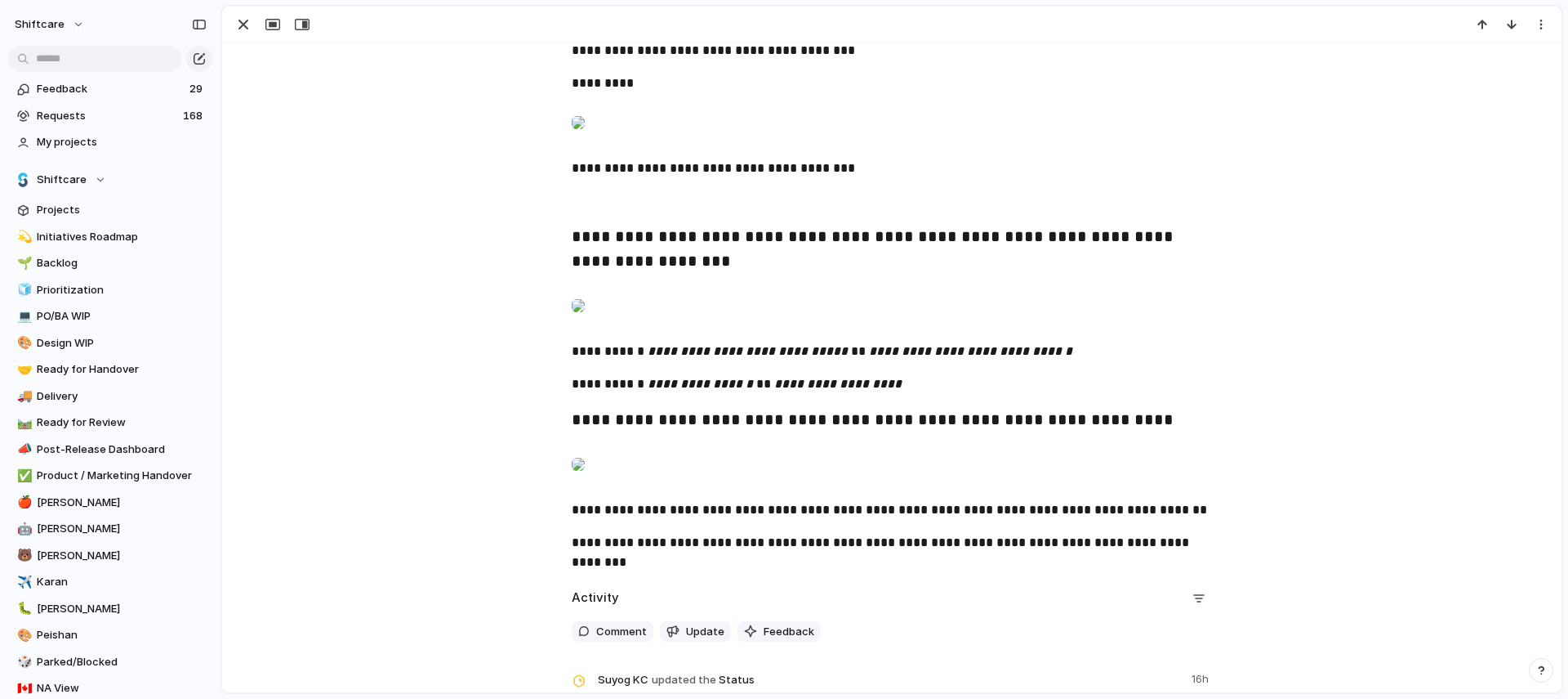
scroll to position [2028, 0]
click at [585, 20] on div at bounding box center [577, 3] width 13 height 32
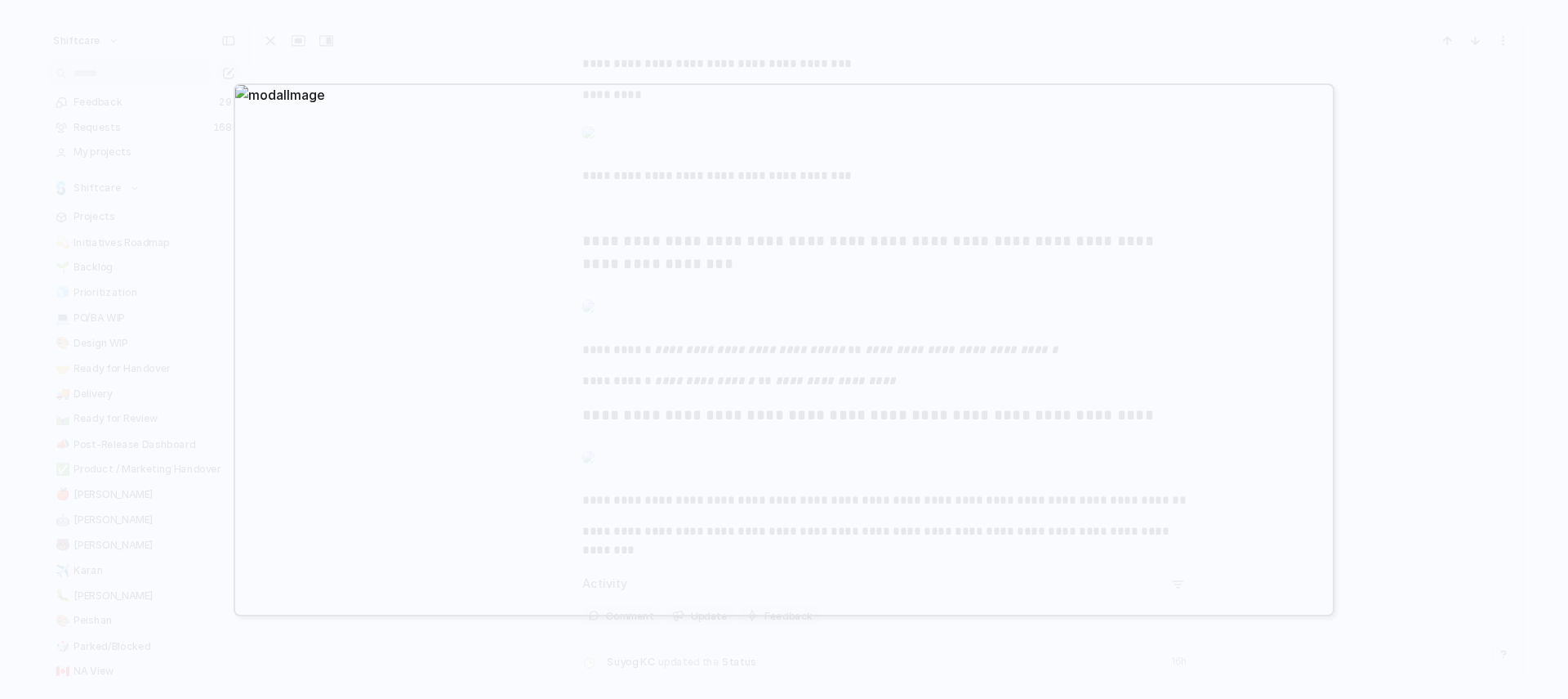
click at [1389, 486] on div at bounding box center [784, 349] width 1568 height 699
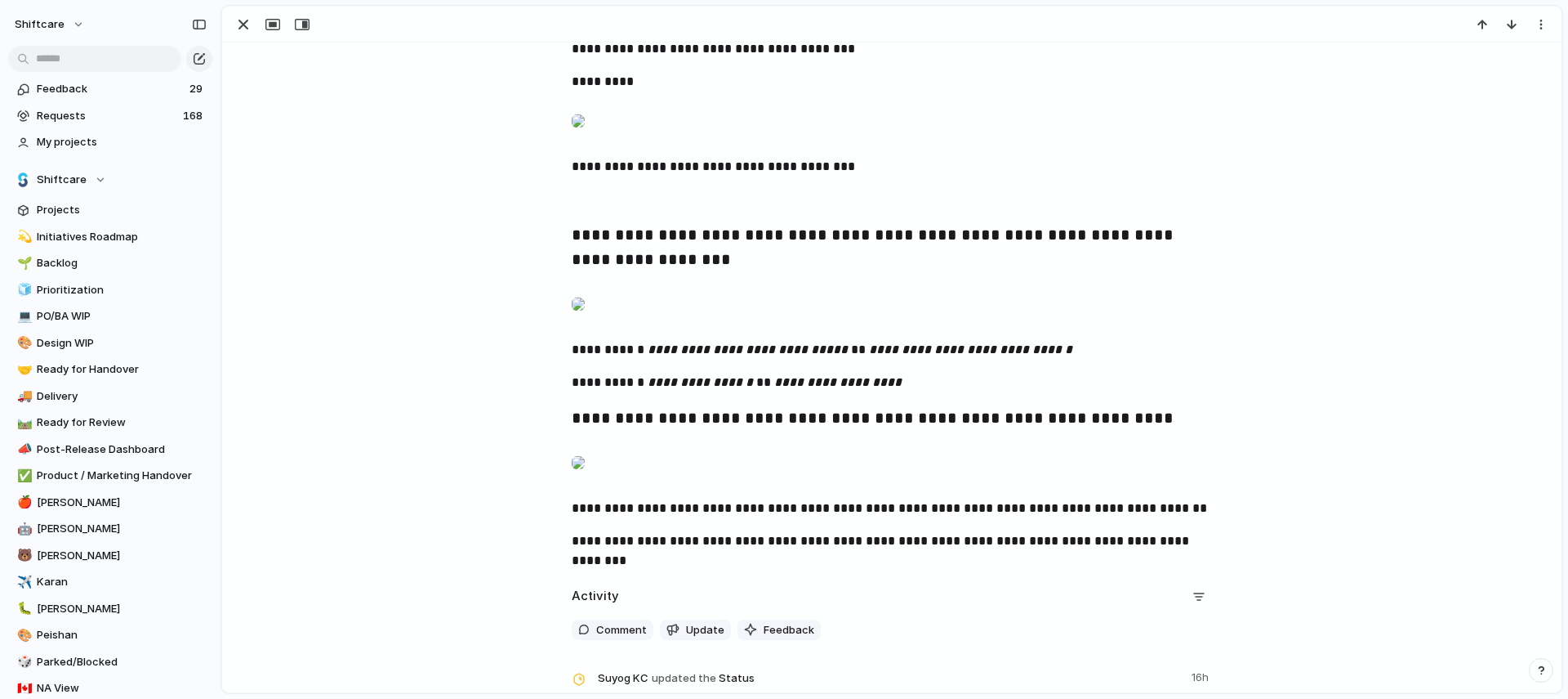
click at [585, 20] on div at bounding box center [577, 3] width 13 height 32
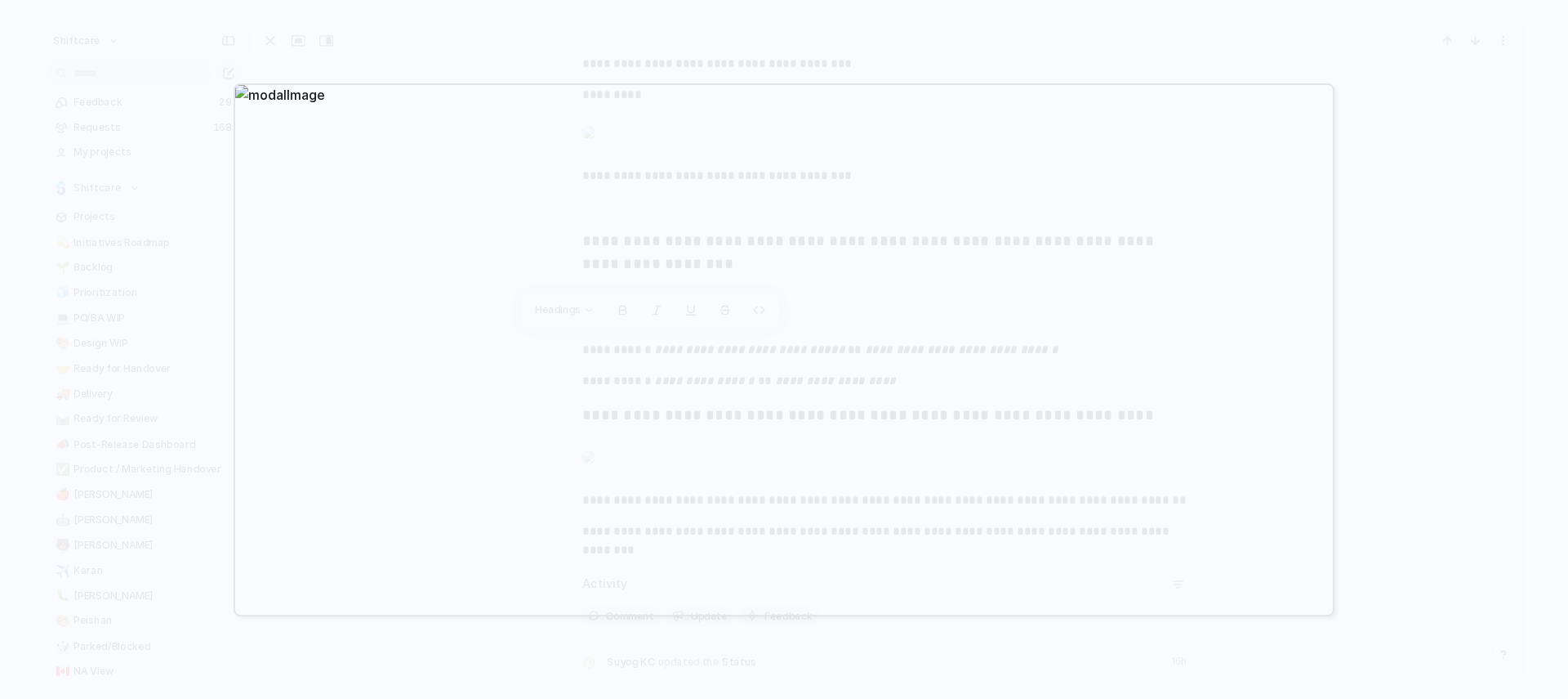
click at [1404, 484] on div at bounding box center [784, 349] width 1568 height 699
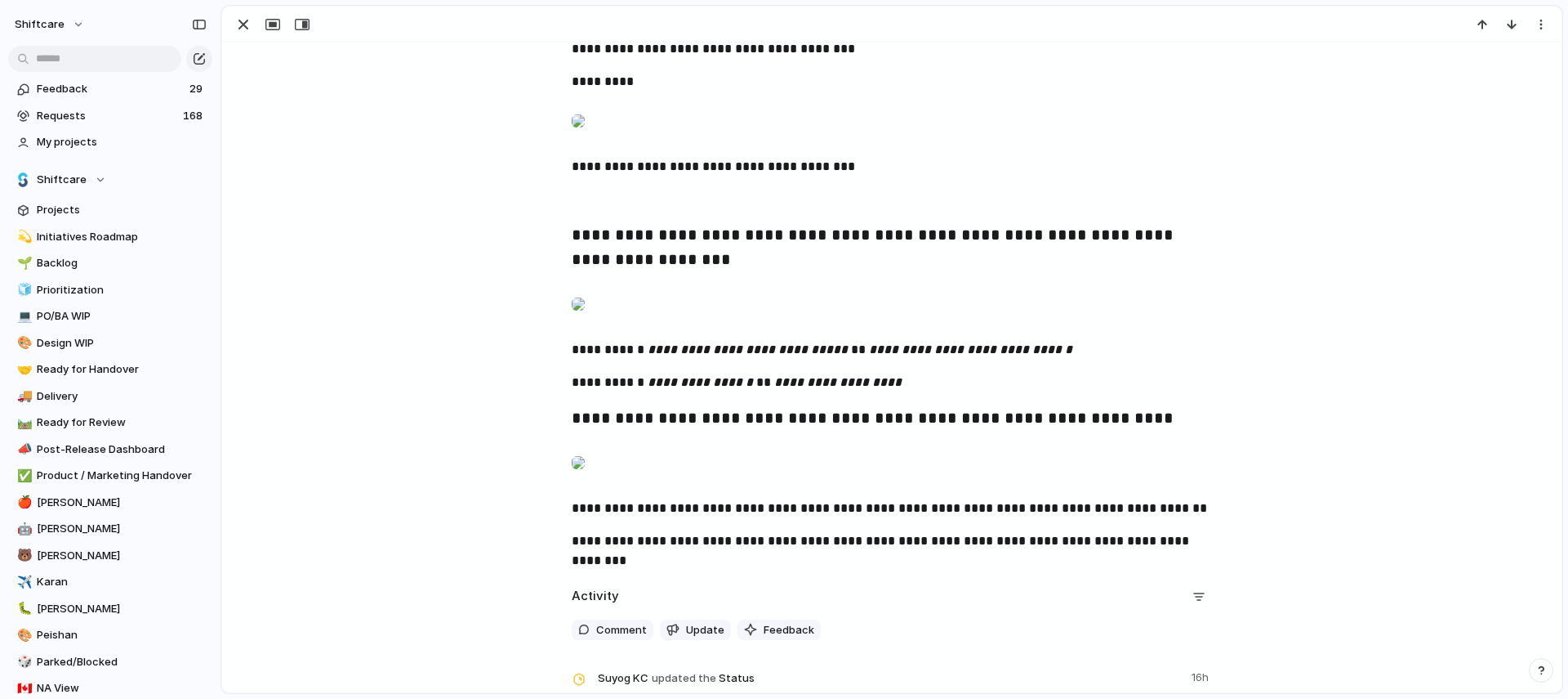
click at [585, 20] on div at bounding box center [577, 3] width 13 height 32
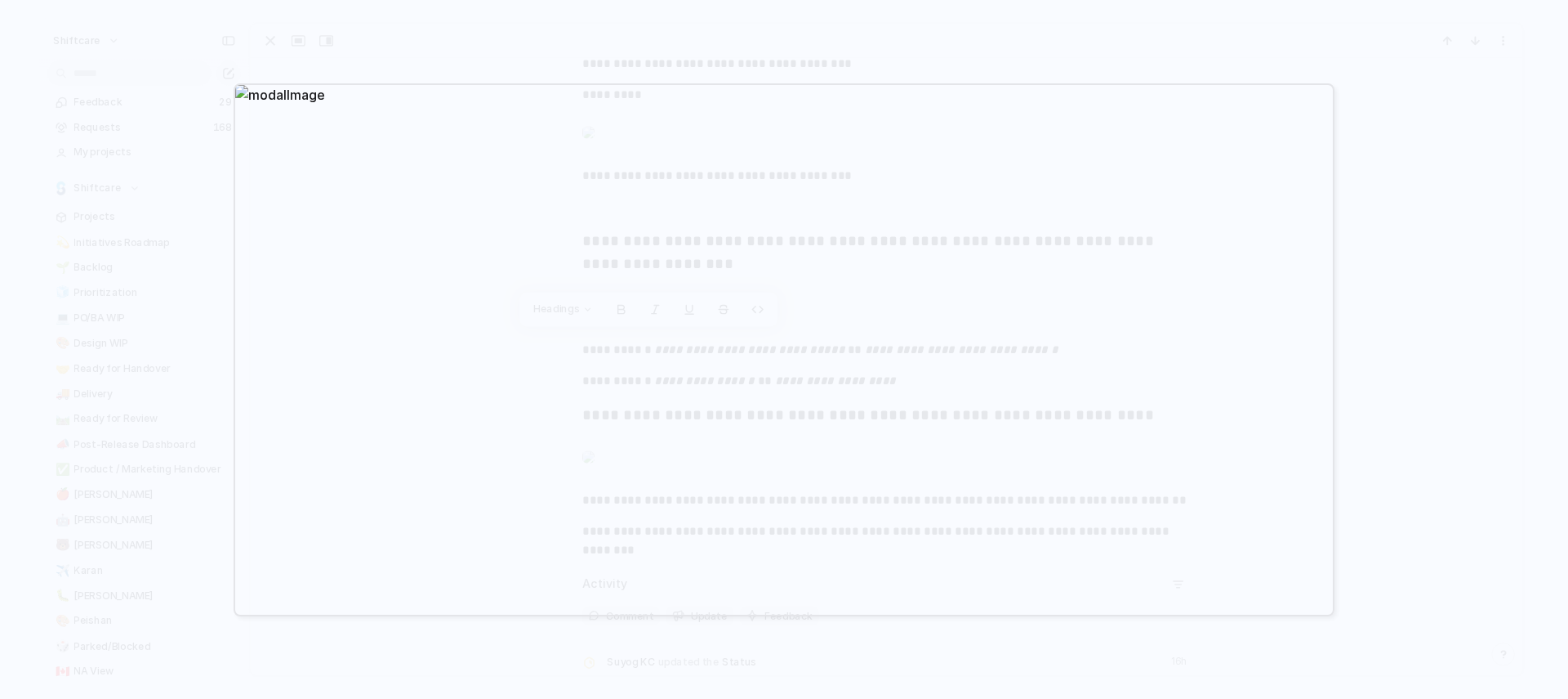
click at [1459, 369] on div at bounding box center [784, 349] width 1568 height 699
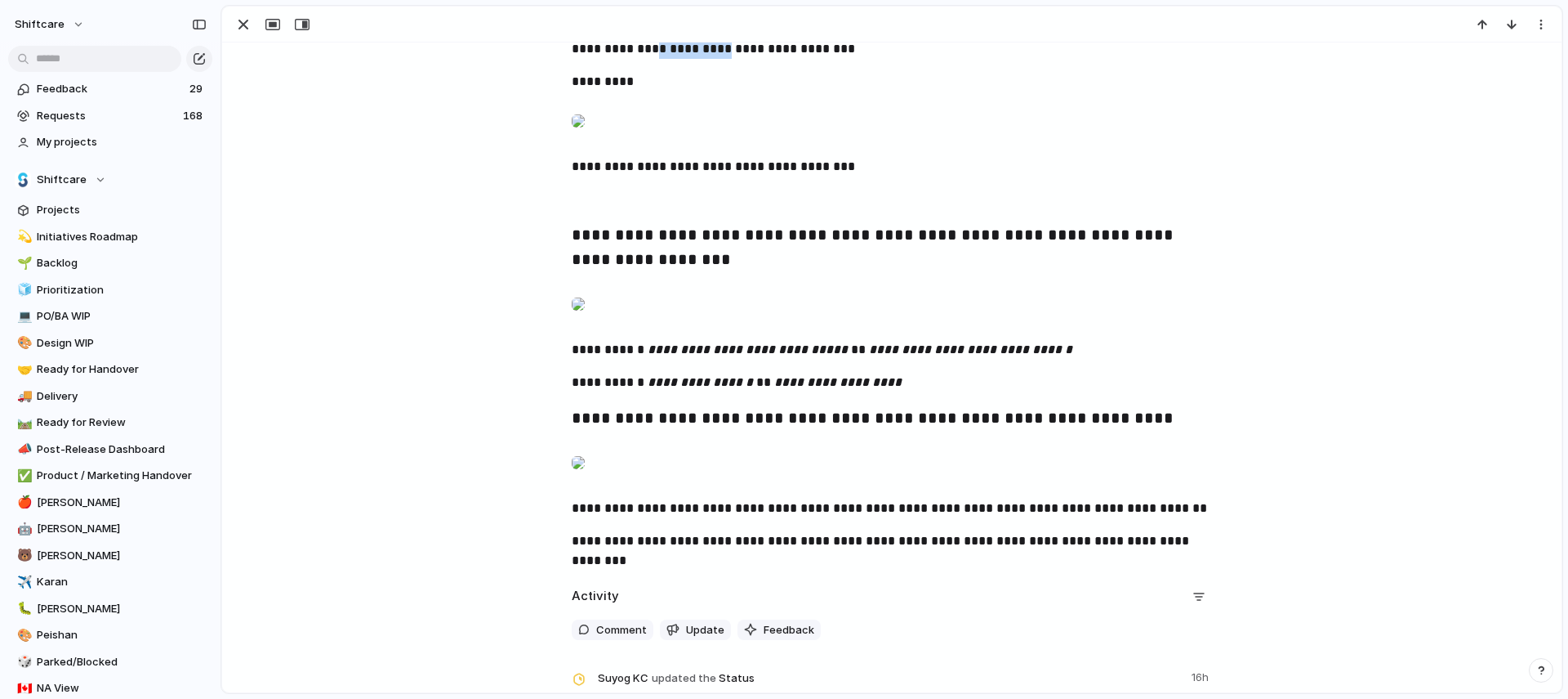
drag, startPoint x: 642, startPoint y: 482, endPoint x: 709, endPoint y: 483, distance: 67.0
click at [709, 59] on p "**********" at bounding box center [891, 49] width 640 height 20
copy p "**********"
drag, startPoint x: 738, startPoint y: 483, endPoint x: 813, endPoint y: 483, distance: 75.0
click at [813, 59] on p "**********" at bounding box center [891, 49] width 640 height 20
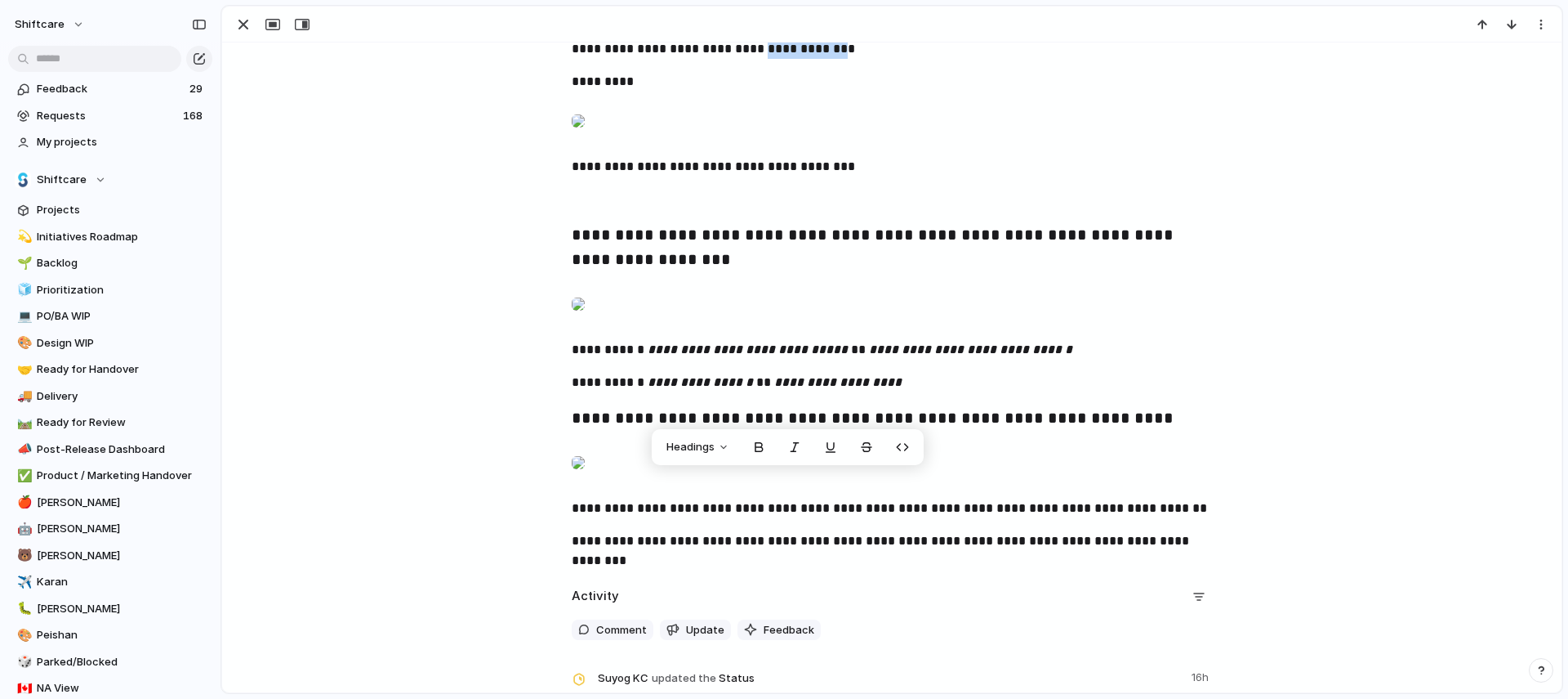
copy p "**********"
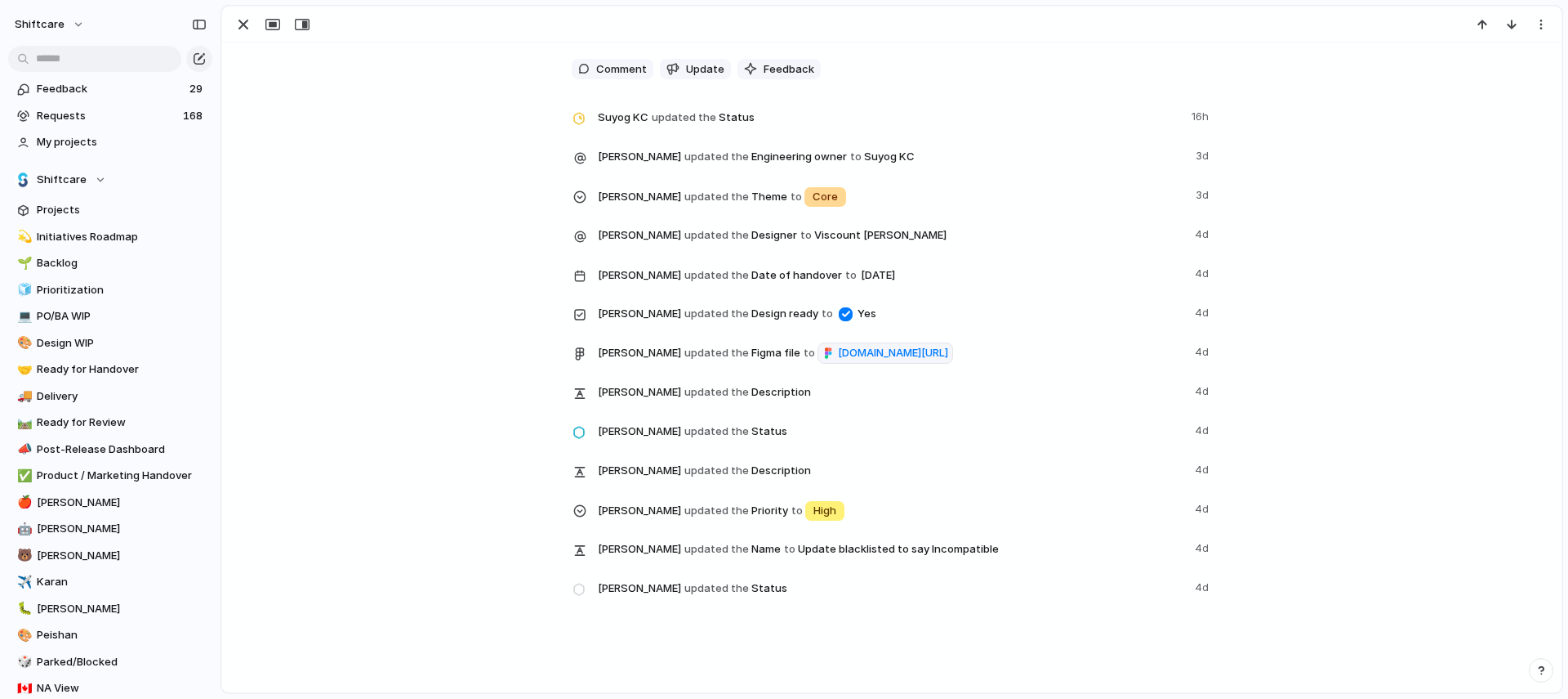
scroll to position [2590, 0]
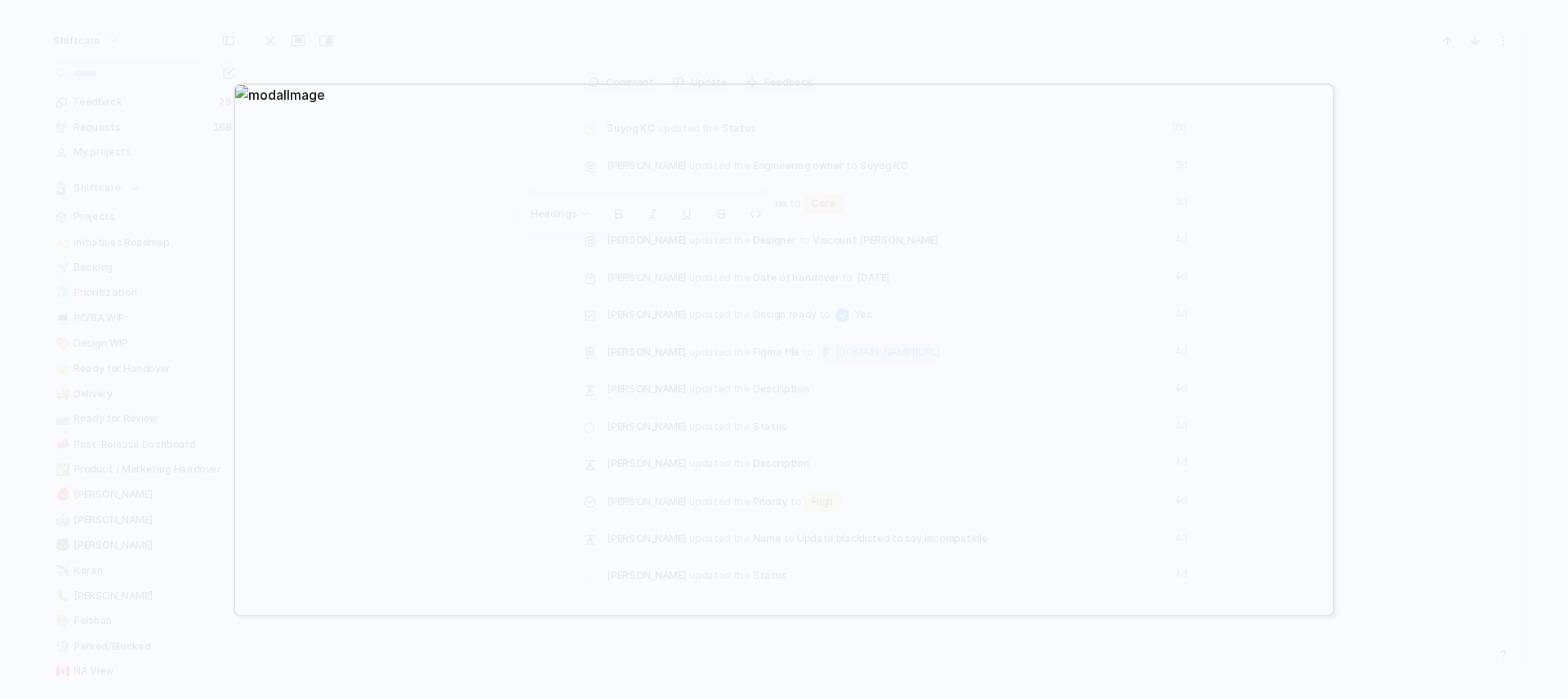
click at [1446, 389] on div at bounding box center [784, 349] width 1568 height 699
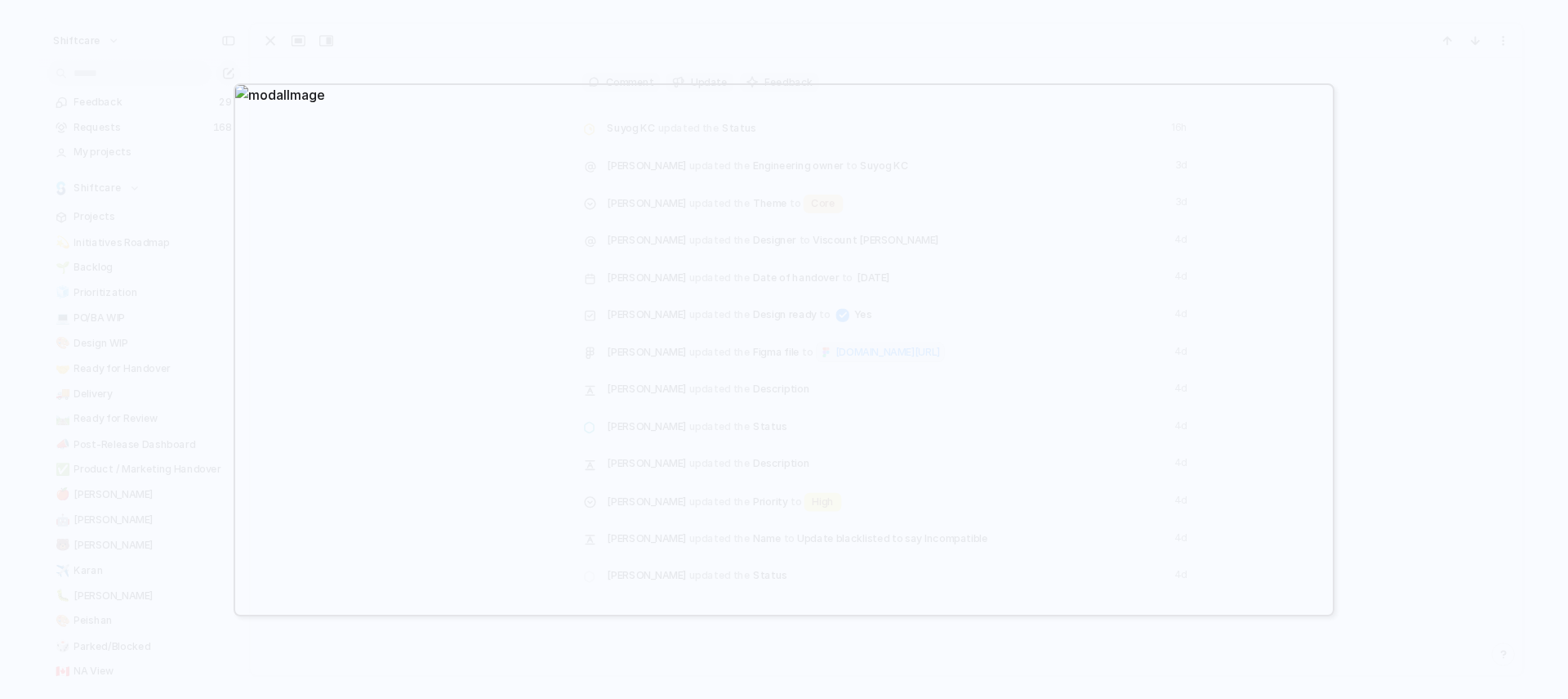
drag, startPoint x: 1408, startPoint y: 321, endPoint x: 1352, endPoint y: 302, distance: 59.1
click at [1408, 321] on div at bounding box center [784, 349] width 1568 height 699
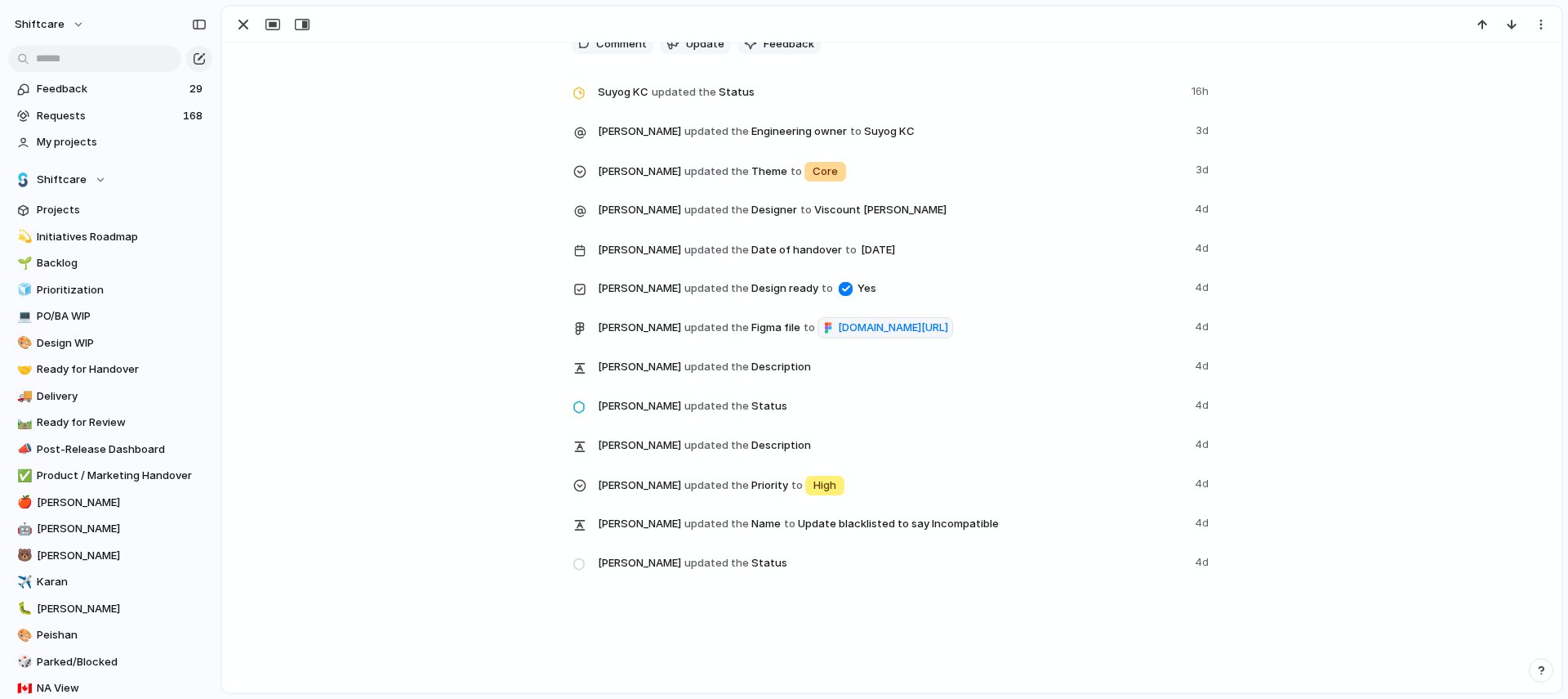
scroll to position [2647, 0]
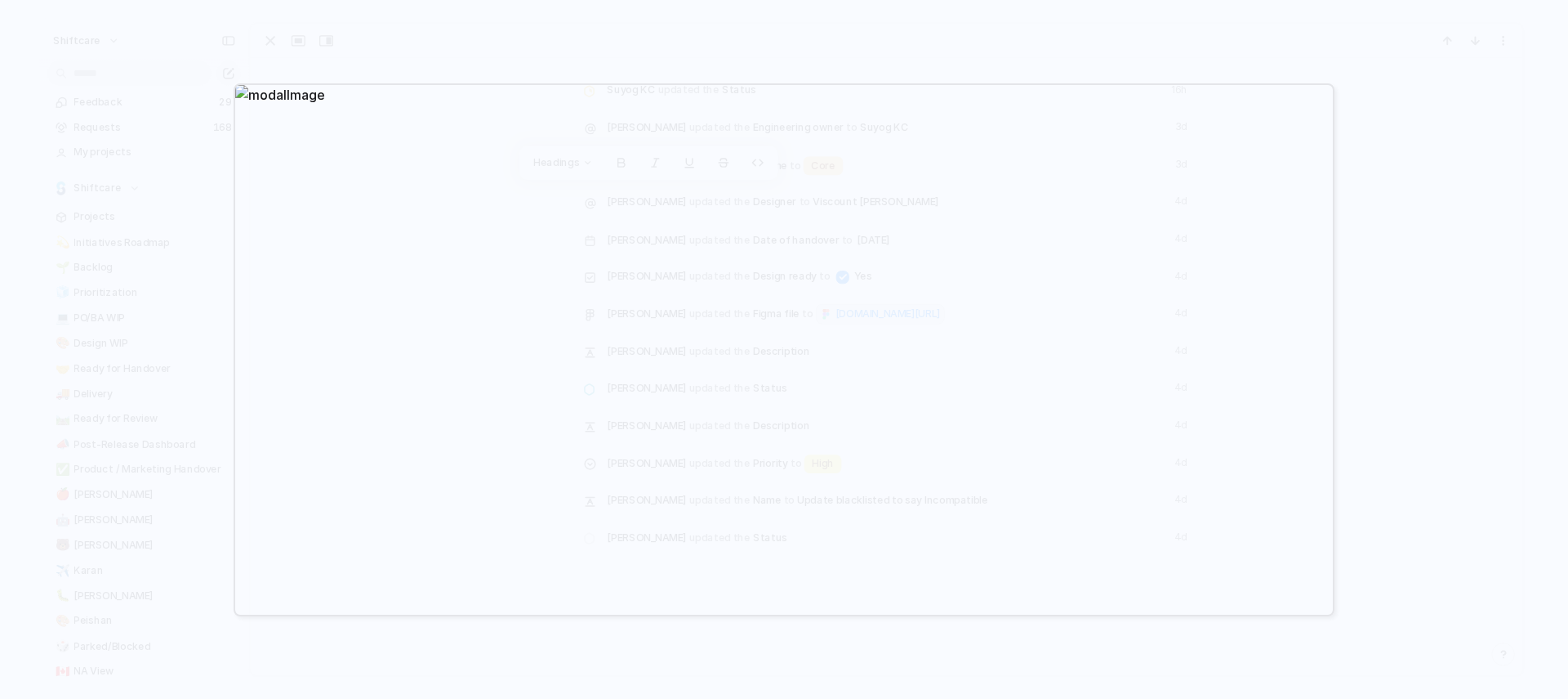
click at [1451, 377] on div at bounding box center [784, 349] width 1568 height 699
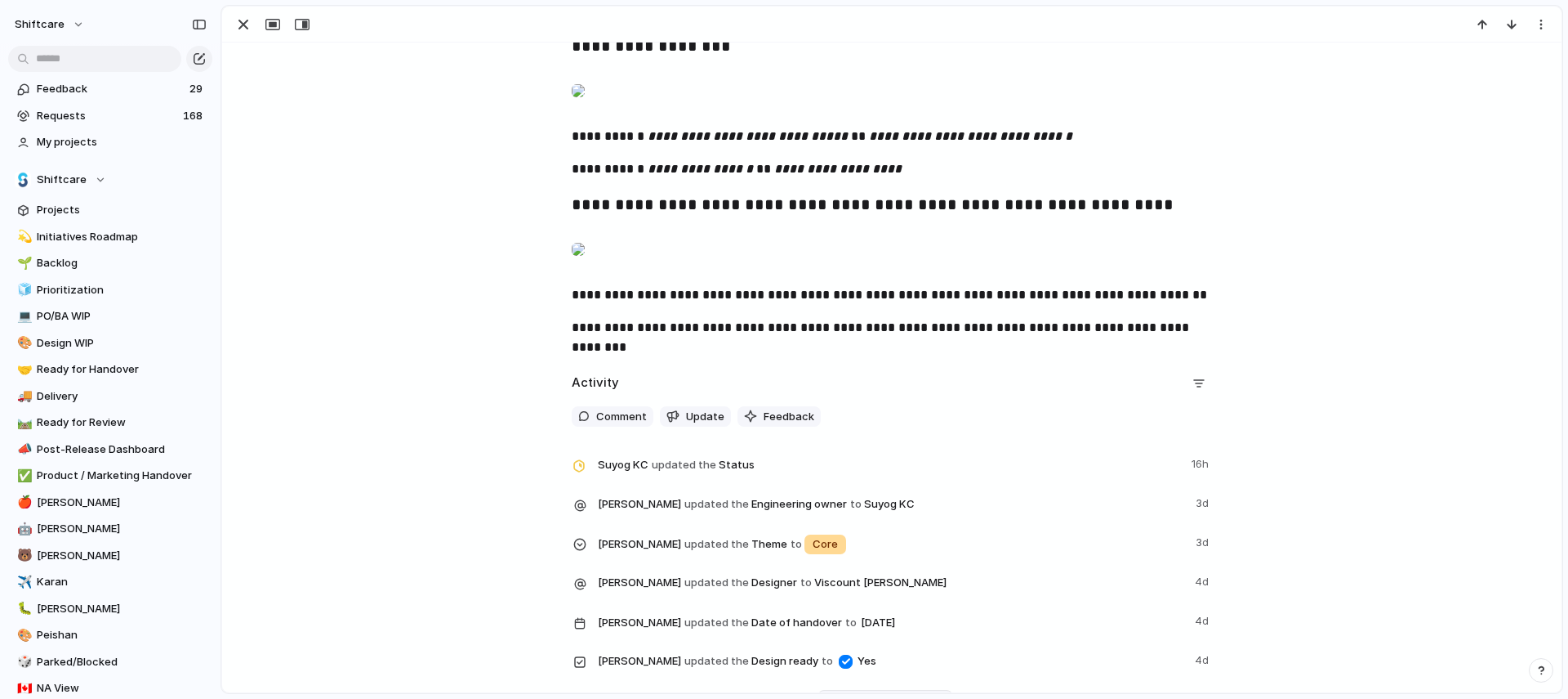
scroll to position [2239, 0]
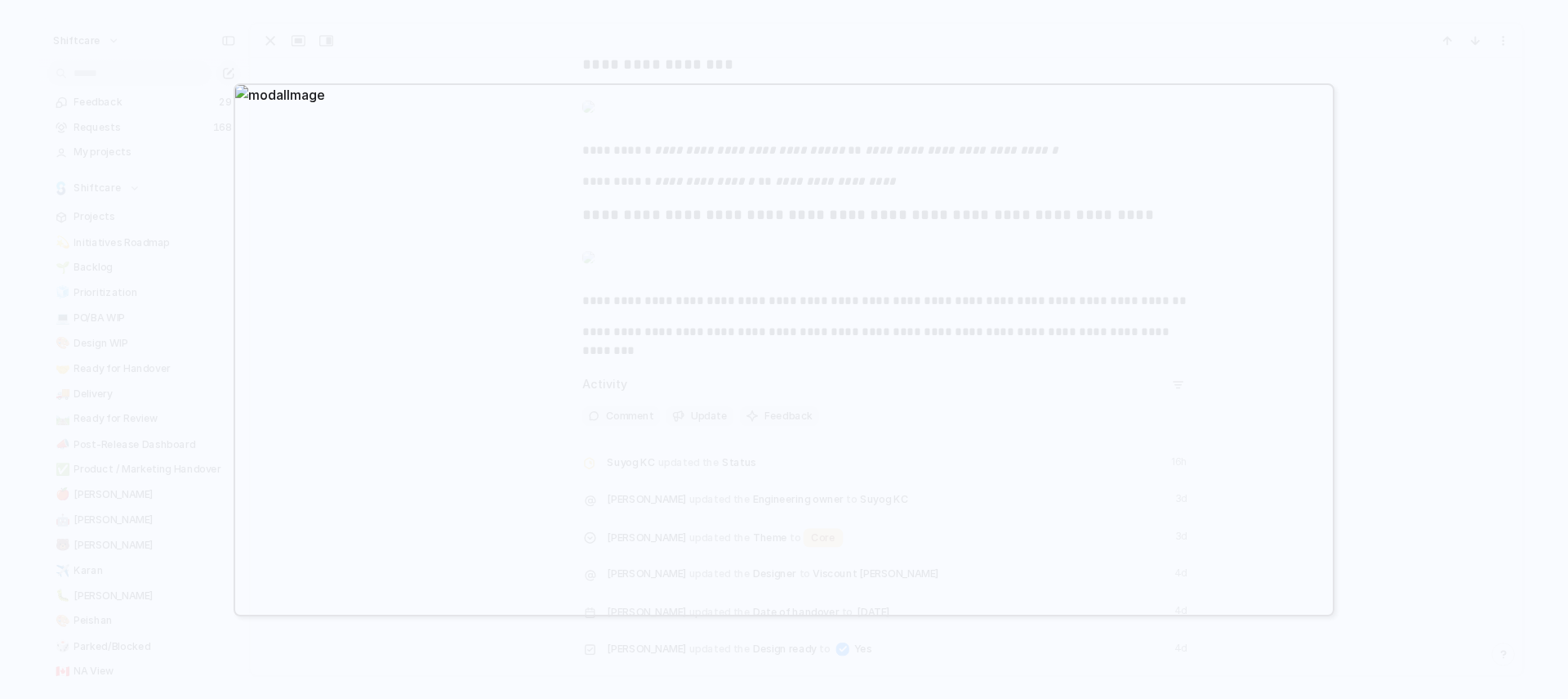
click at [1405, 444] on div at bounding box center [784, 349] width 1568 height 699
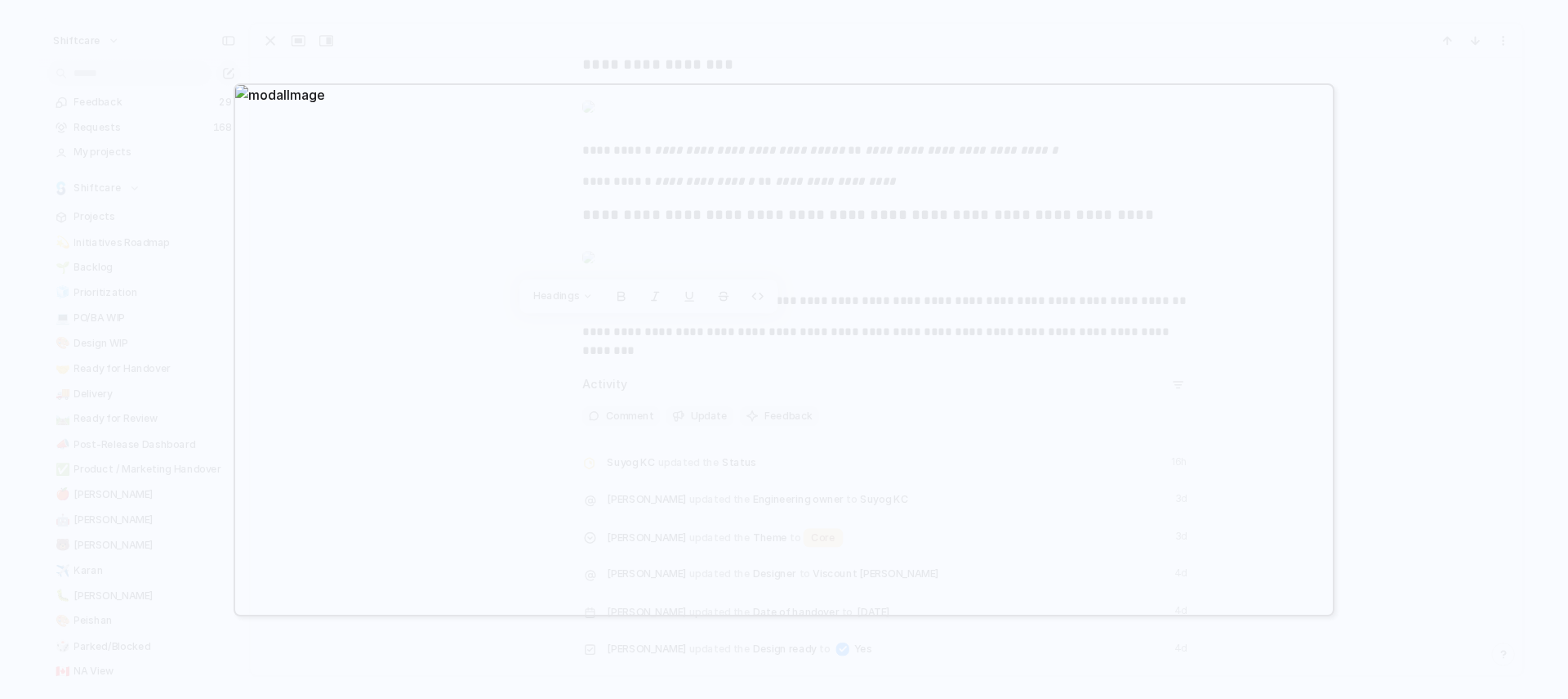
click at [1453, 361] on div at bounding box center [784, 349] width 1568 height 699
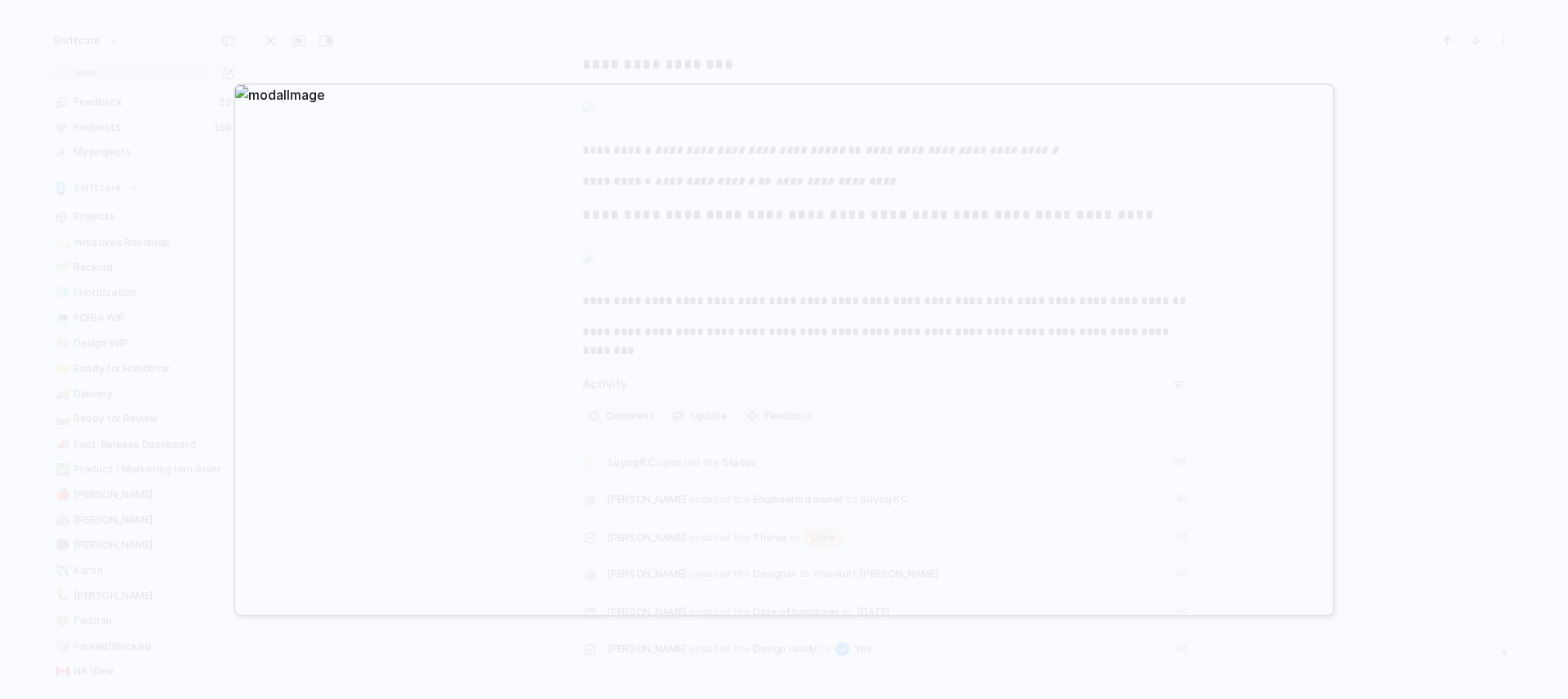
click at [1031, 21] on div at bounding box center [784, 349] width 1568 height 699
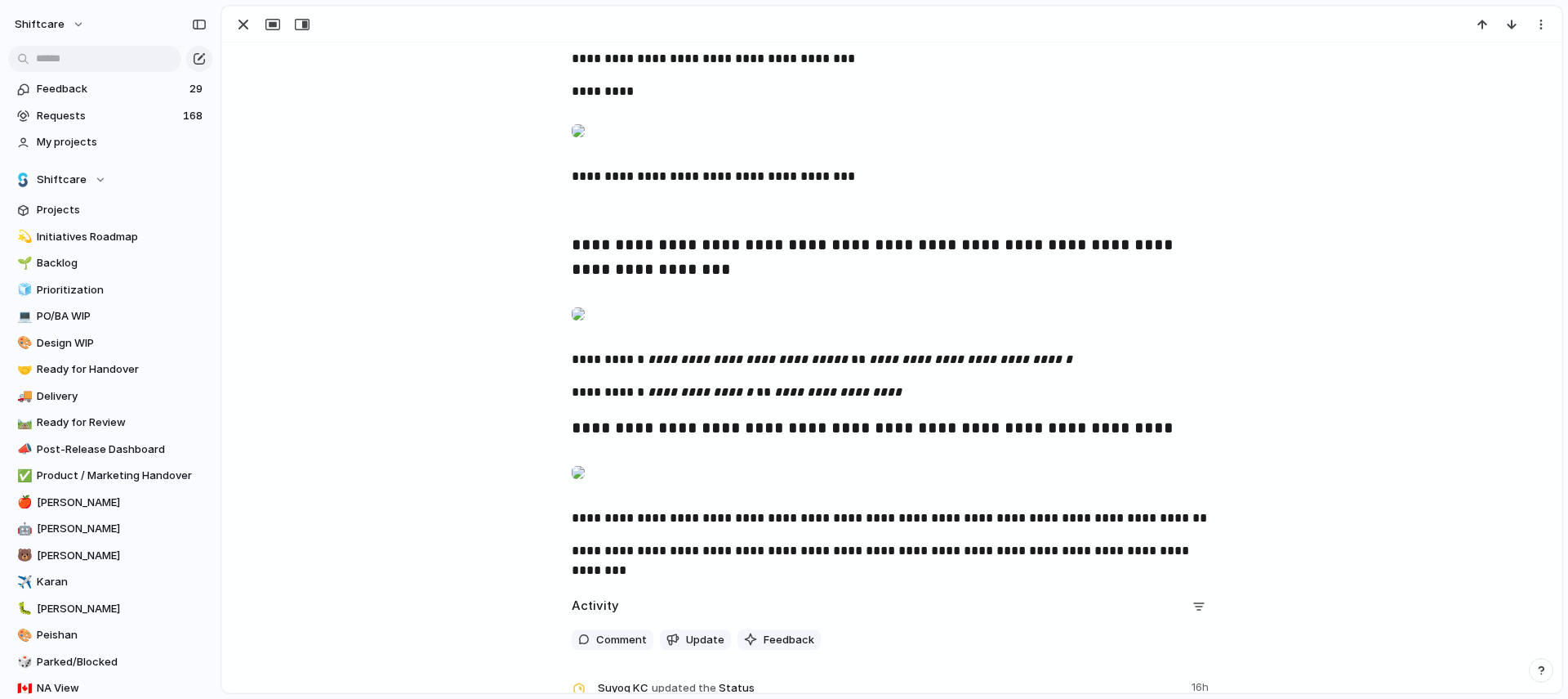
scroll to position [1981, 0]
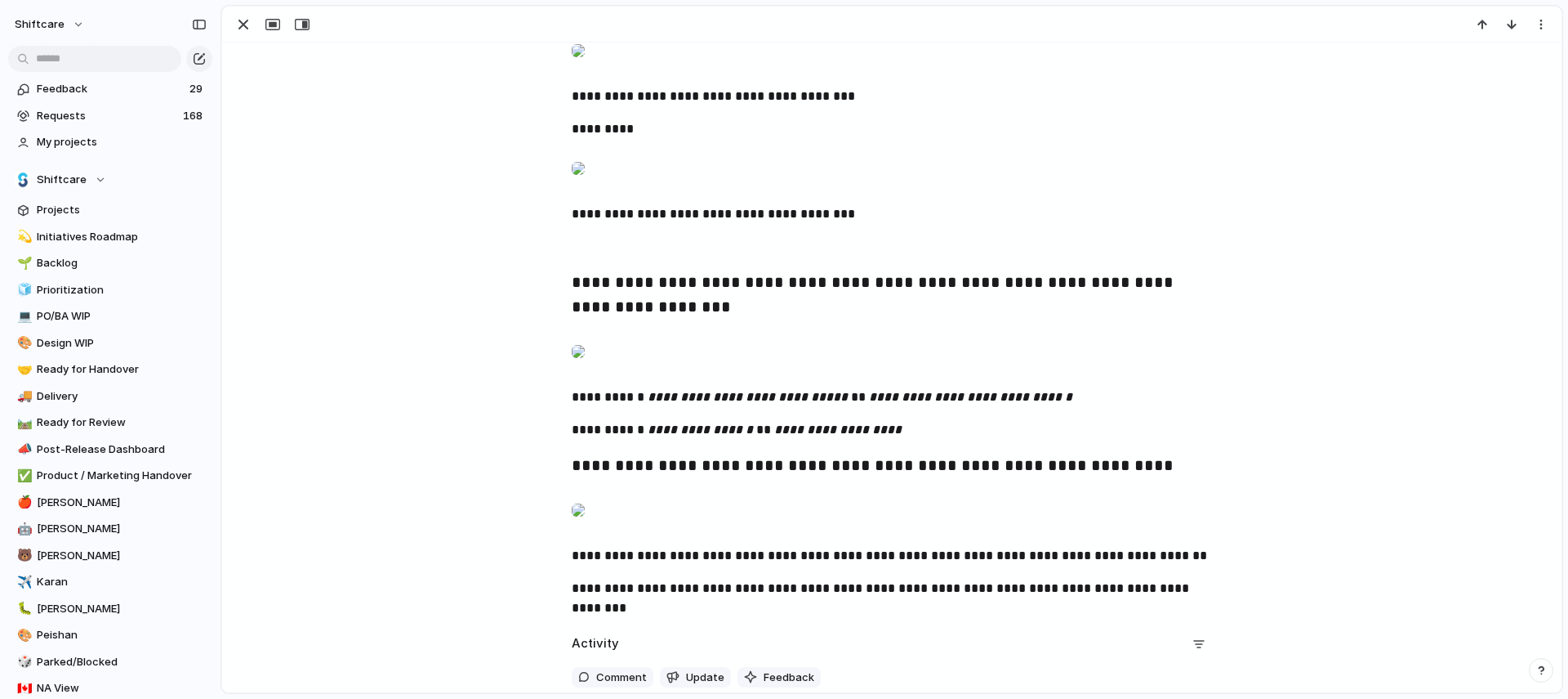
click at [585, 67] on div at bounding box center [577, 50] width 13 height 32
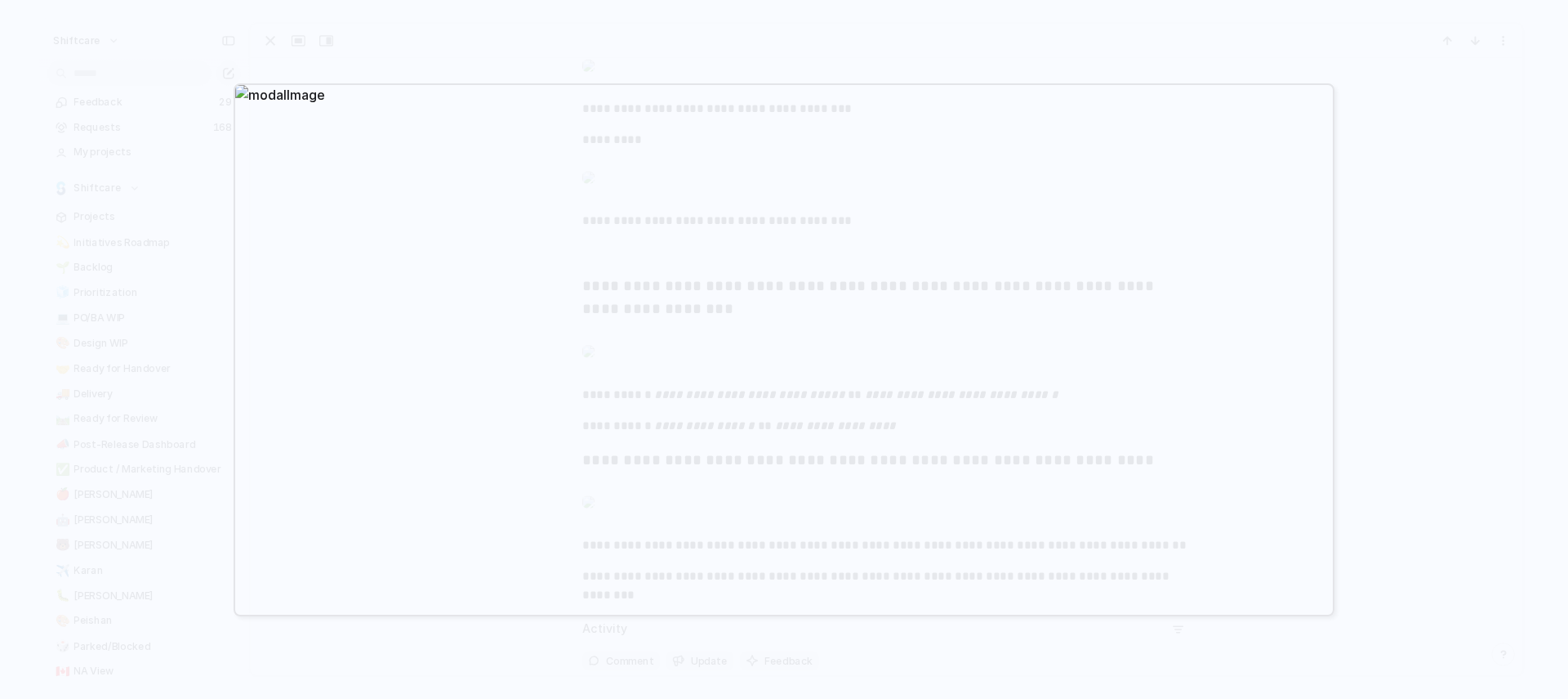
click at [984, 33] on div at bounding box center [784, 349] width 1568 height 699
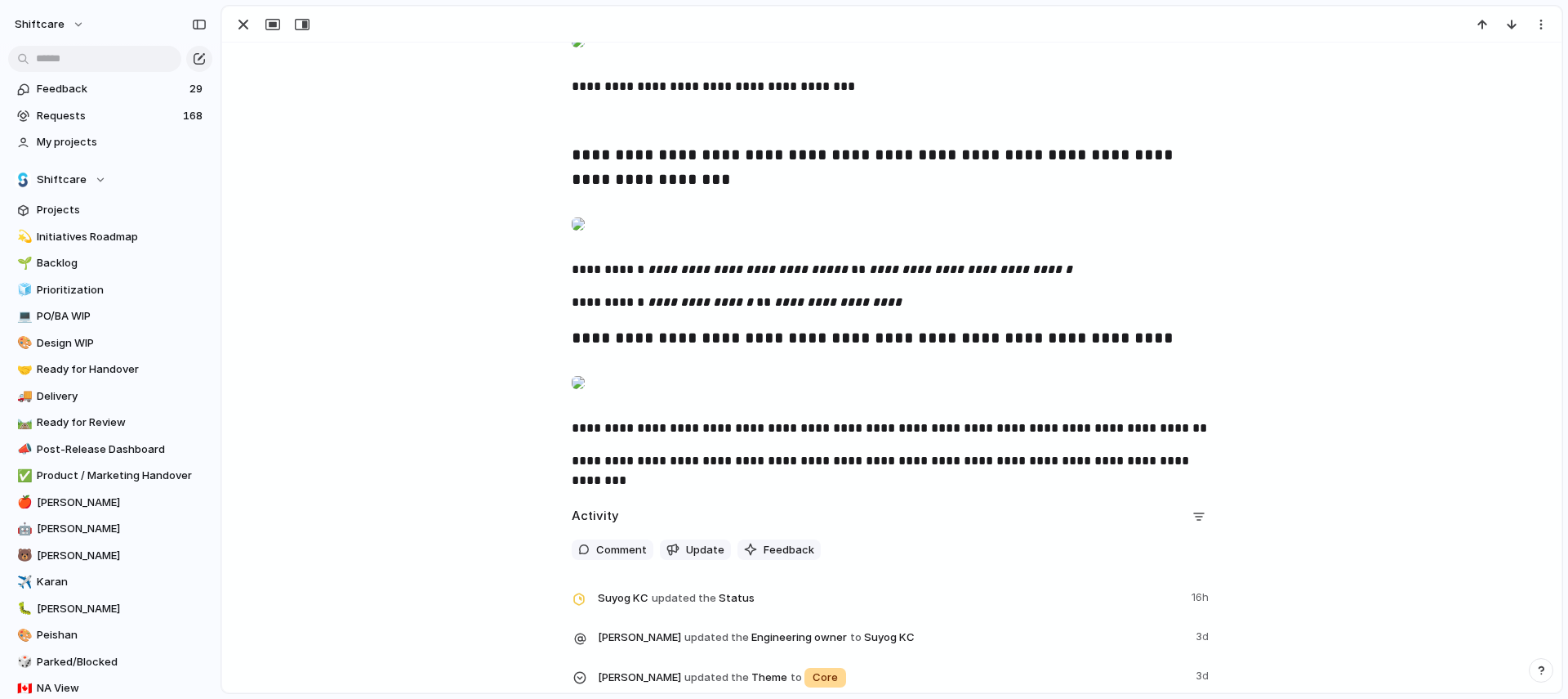
scroll to position [2112, 0]
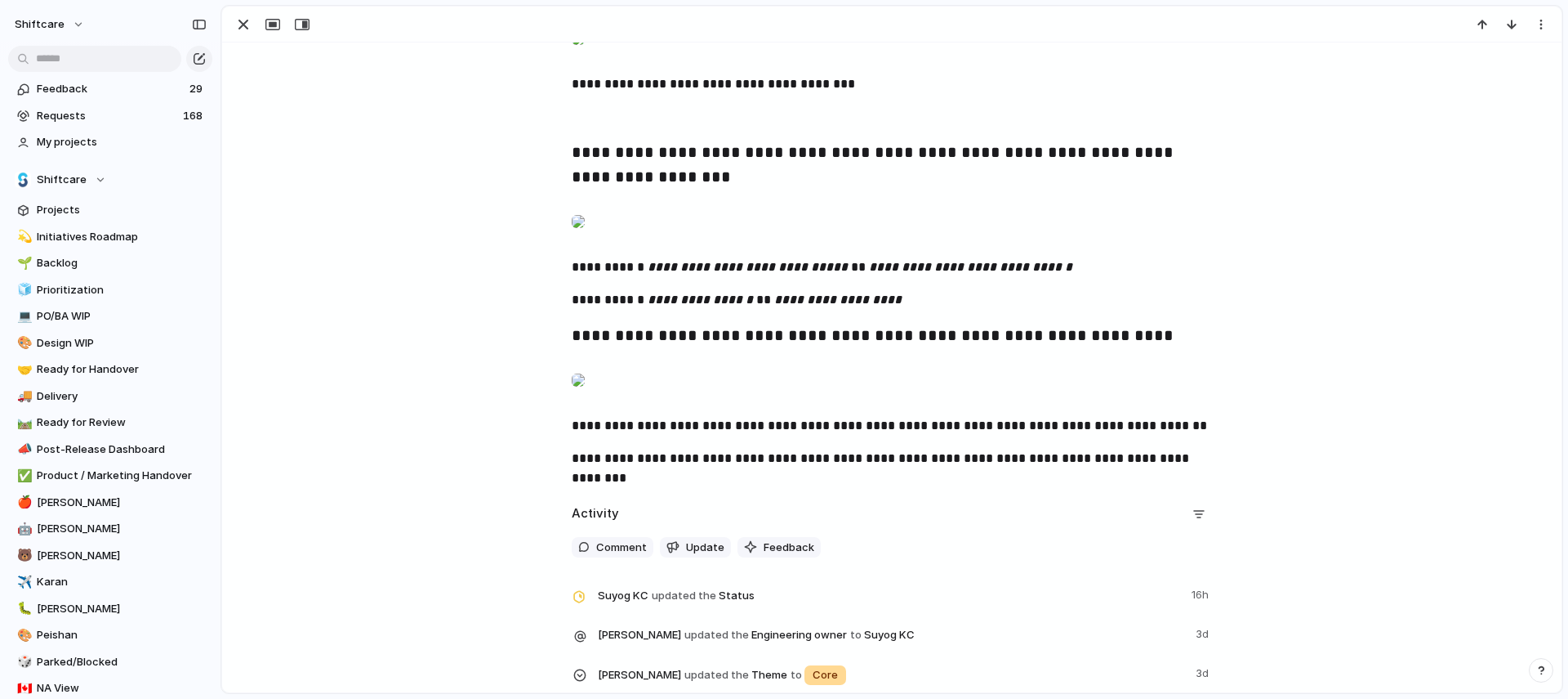
click at [585, 55] on div at bounding box center [577, 38] width 13 height 32
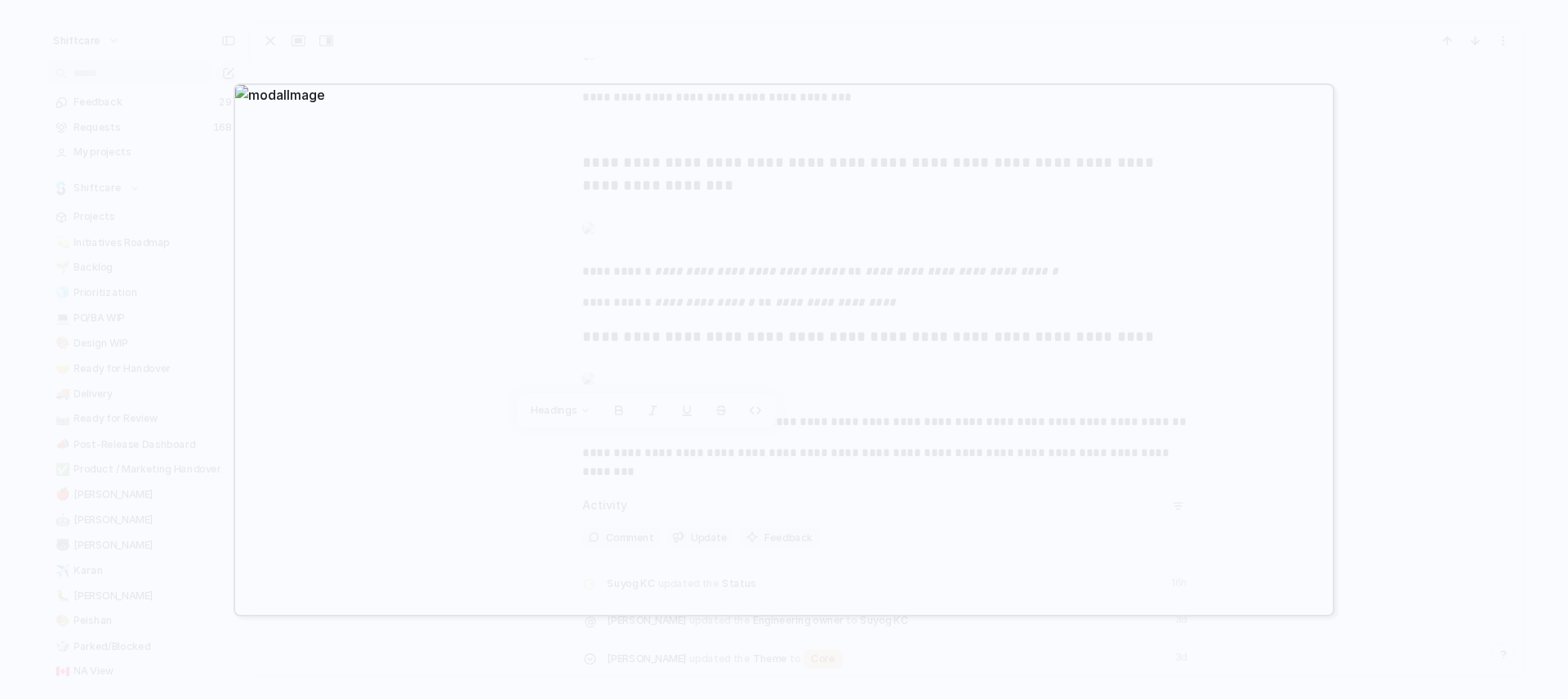
click at [880, 47] on div at bounding box center [784, 349] width 1568 height 699
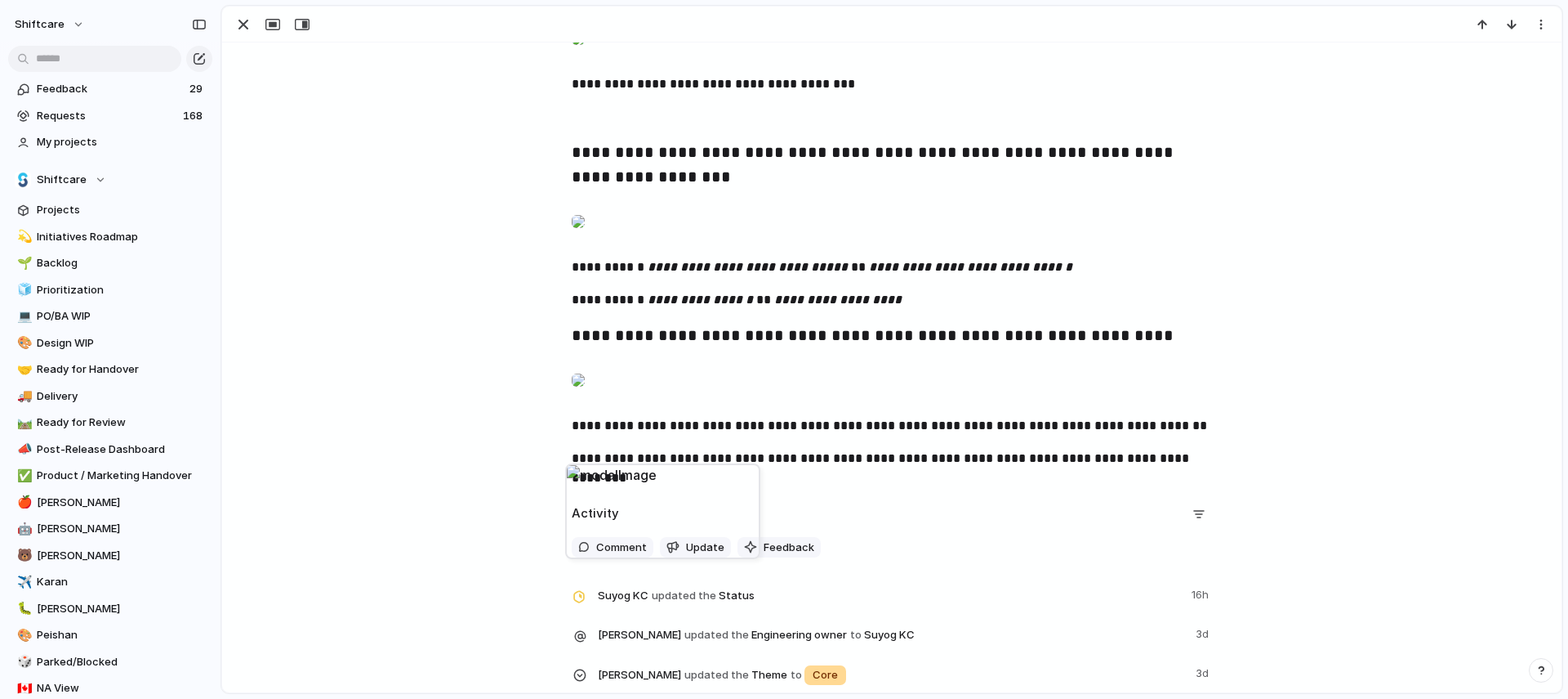
click at [744, 25] on div at bounding box center [784, 349] width 1568 height 699
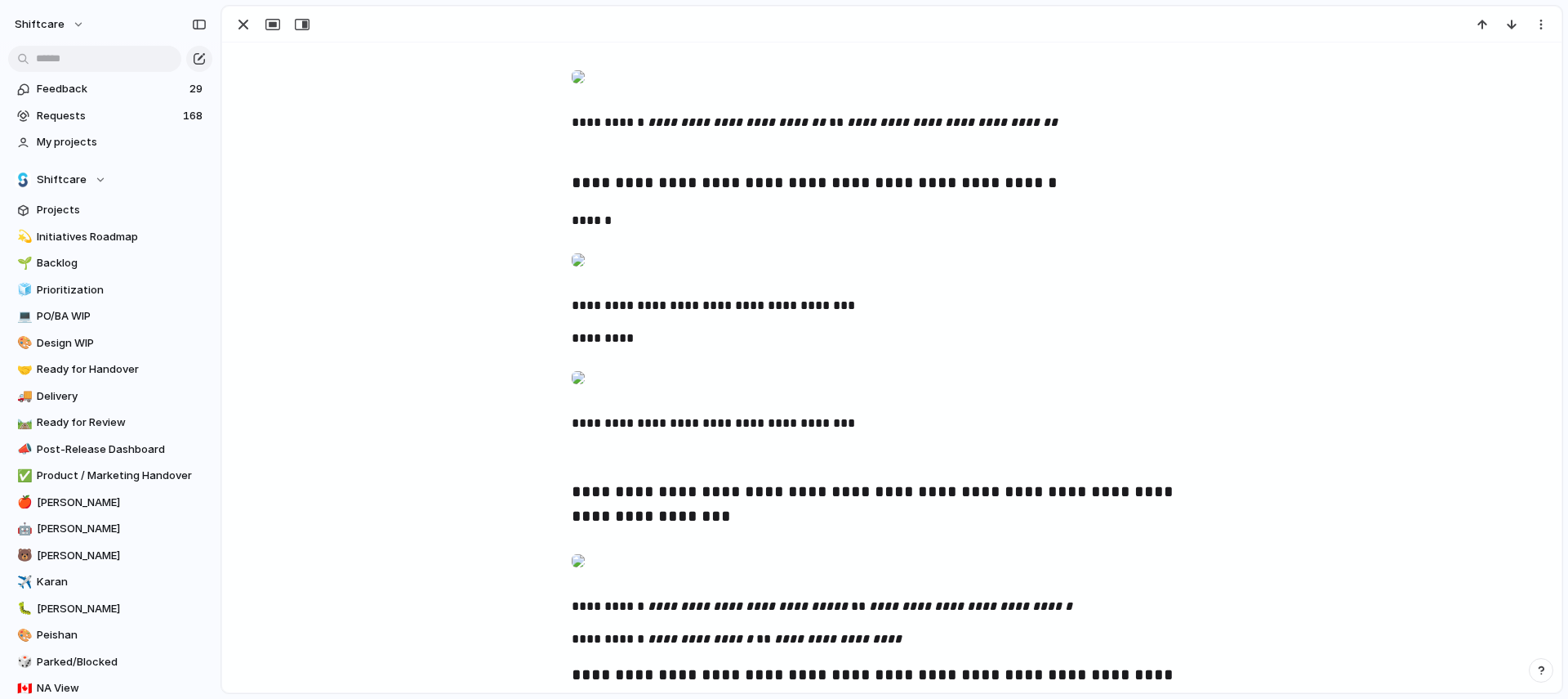
scroll to position [1782, 0]
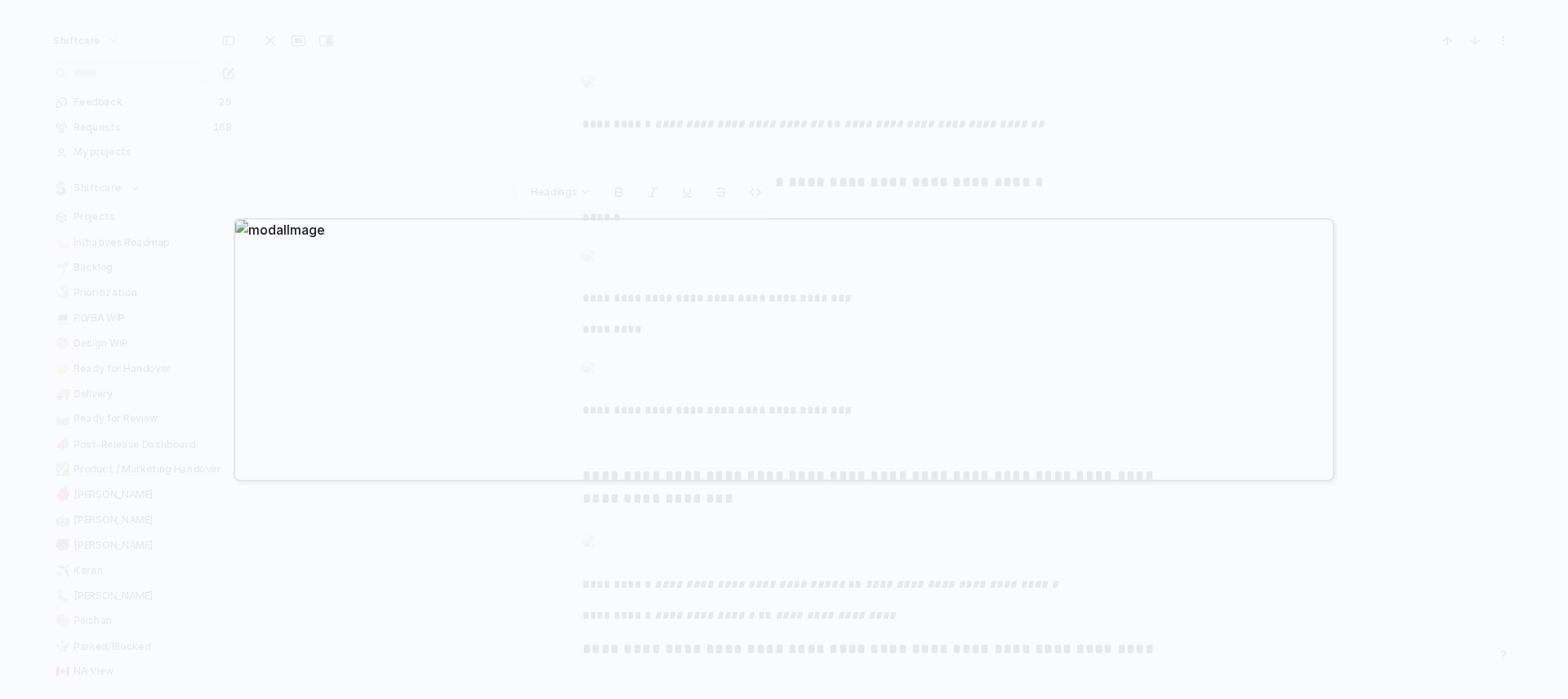
click at [451, 163] on div at bounding box center [784, 349] width 1568 height 699
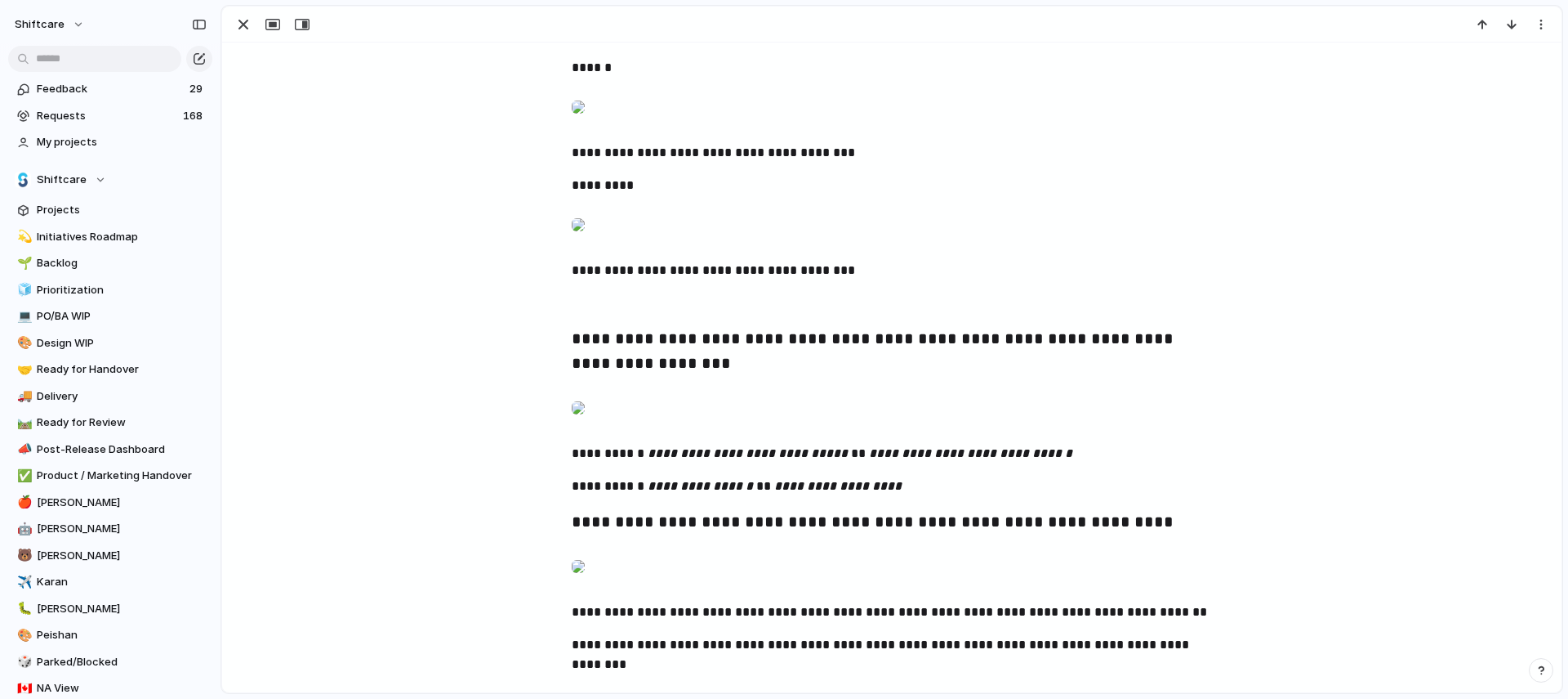
scroll to position [2236, 0]
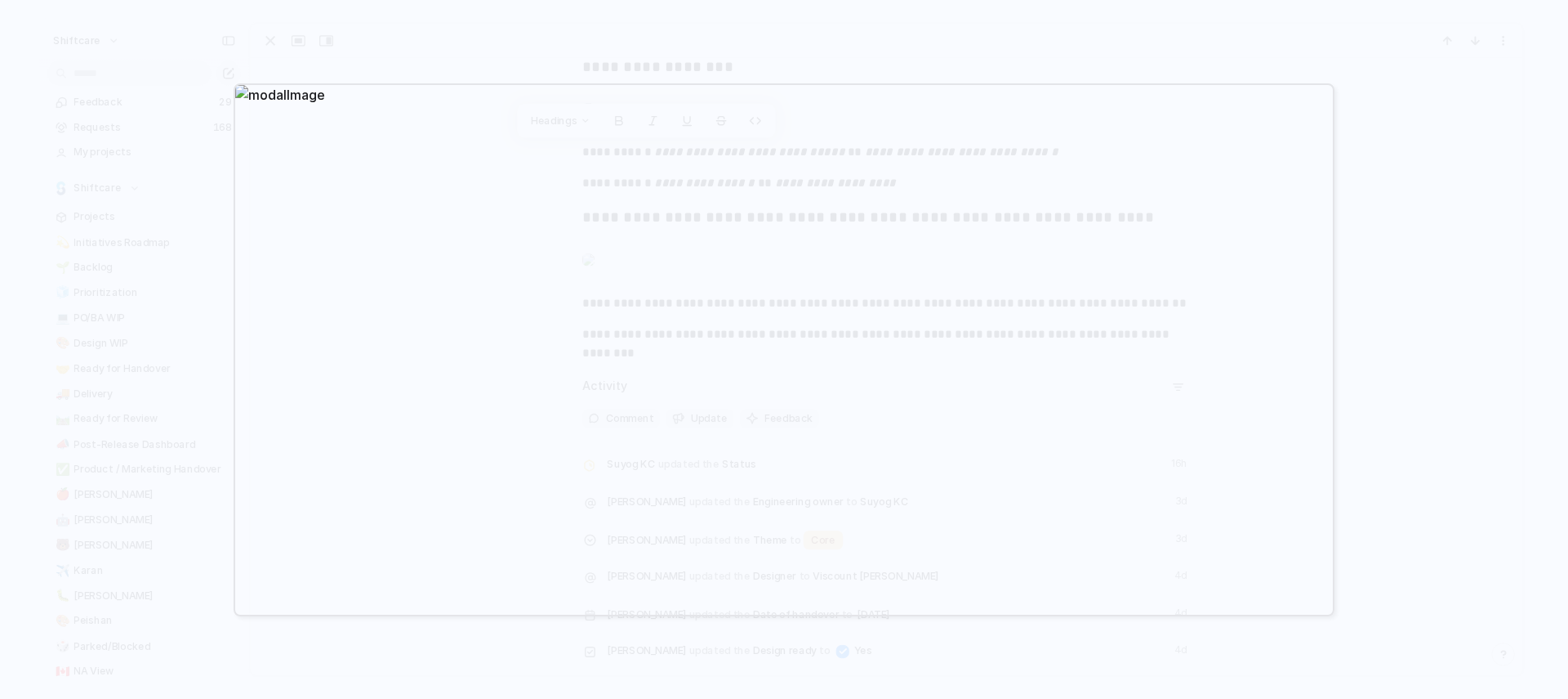
click at [1425, 260] on div at bounding box center [784, 349] width 1568 height 699
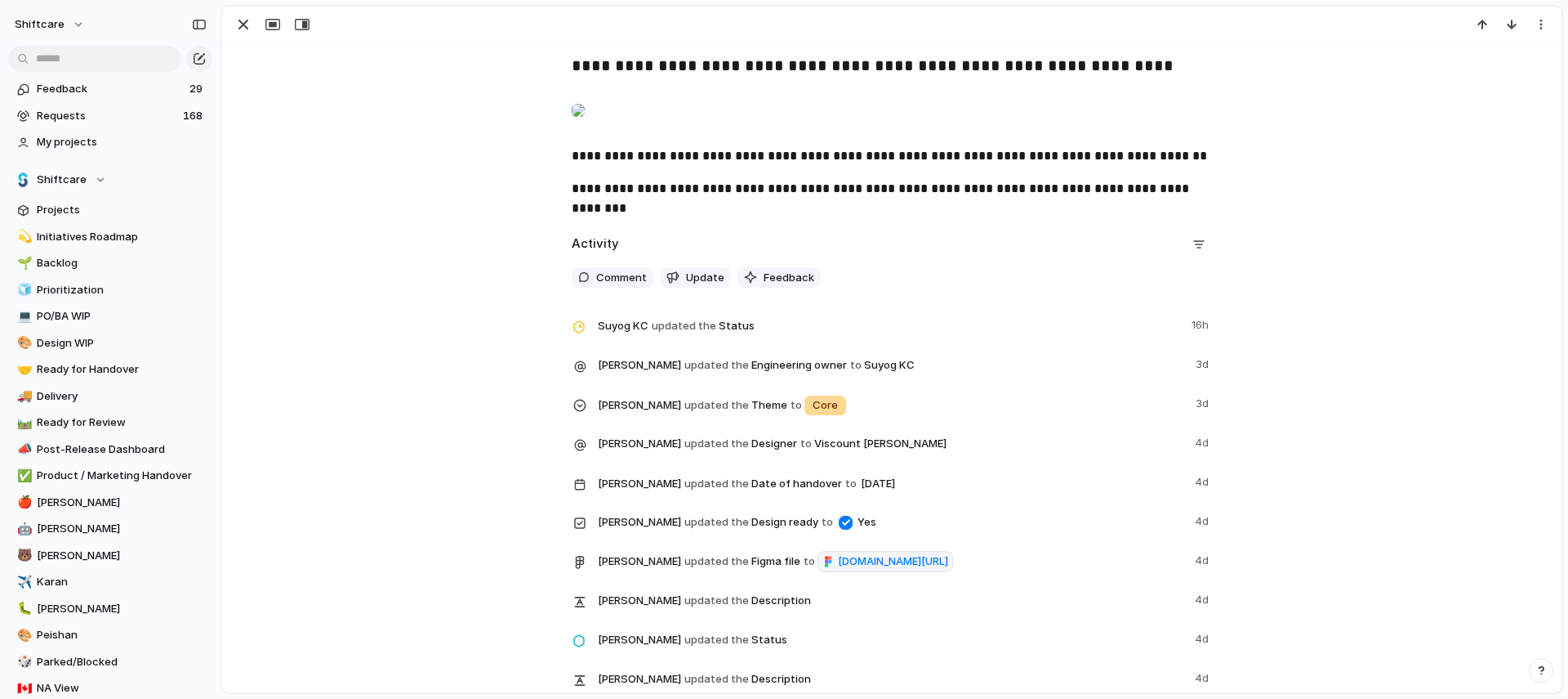
scroll to position [2381, 0]
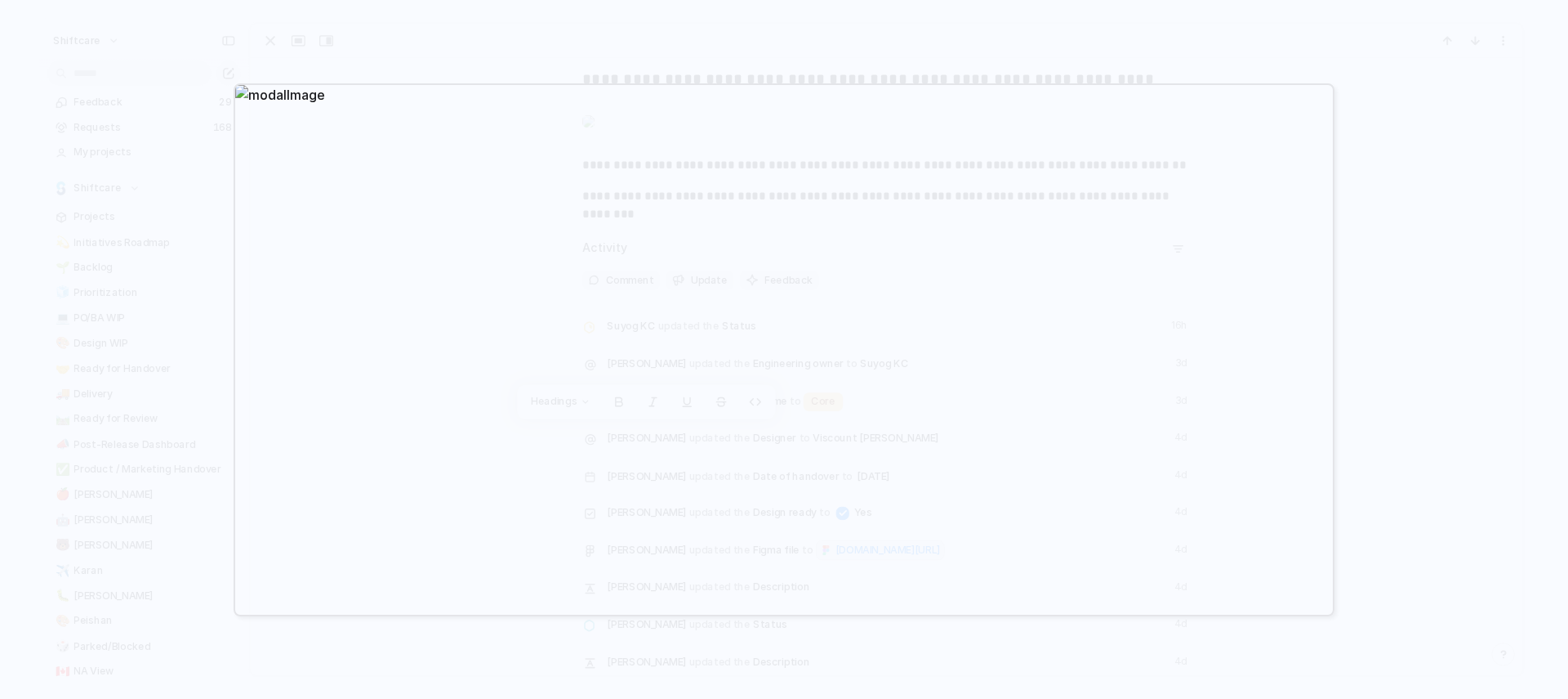
click at [983, 25] on div at bounding box center [784, 349] width 1568 height 699
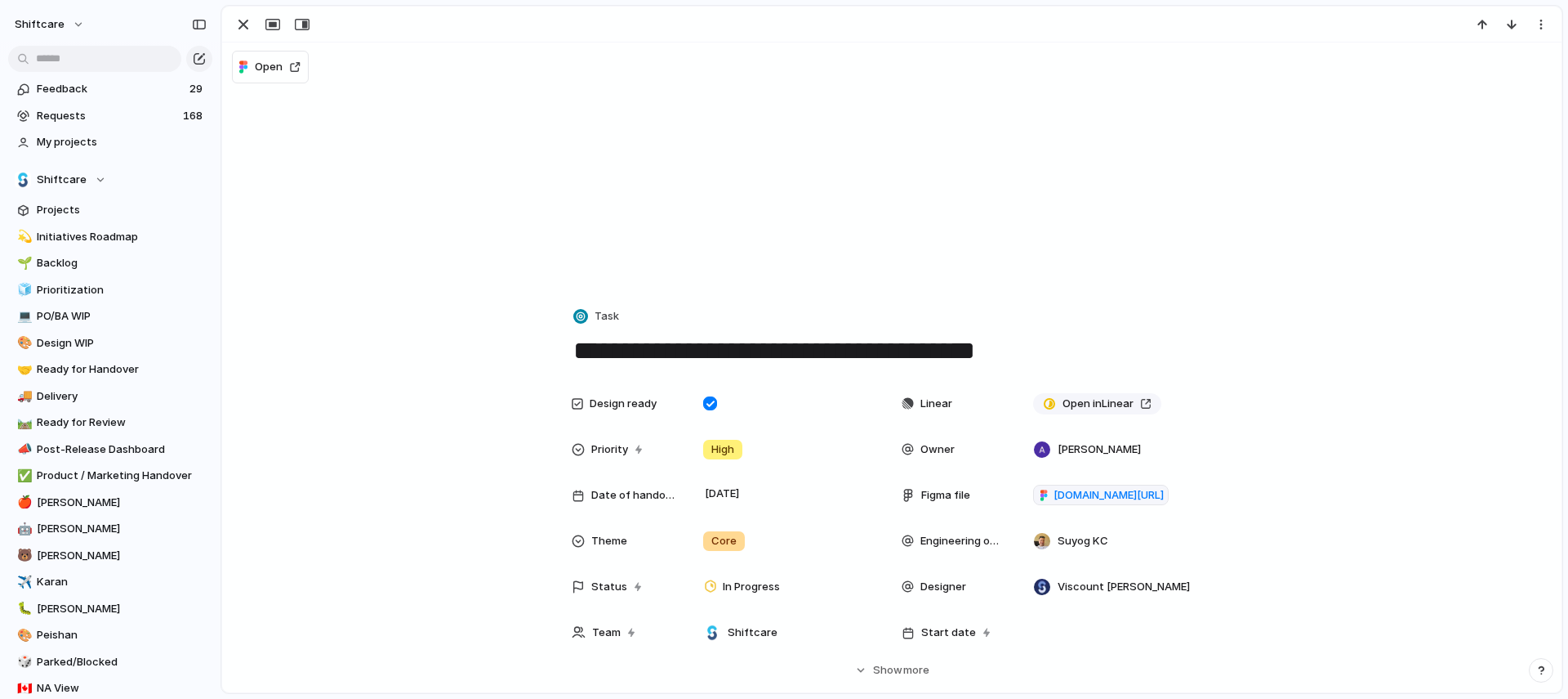
scroll to position [1273, 0]
